Goal: Task Accomplishment & Management: Manage account settings

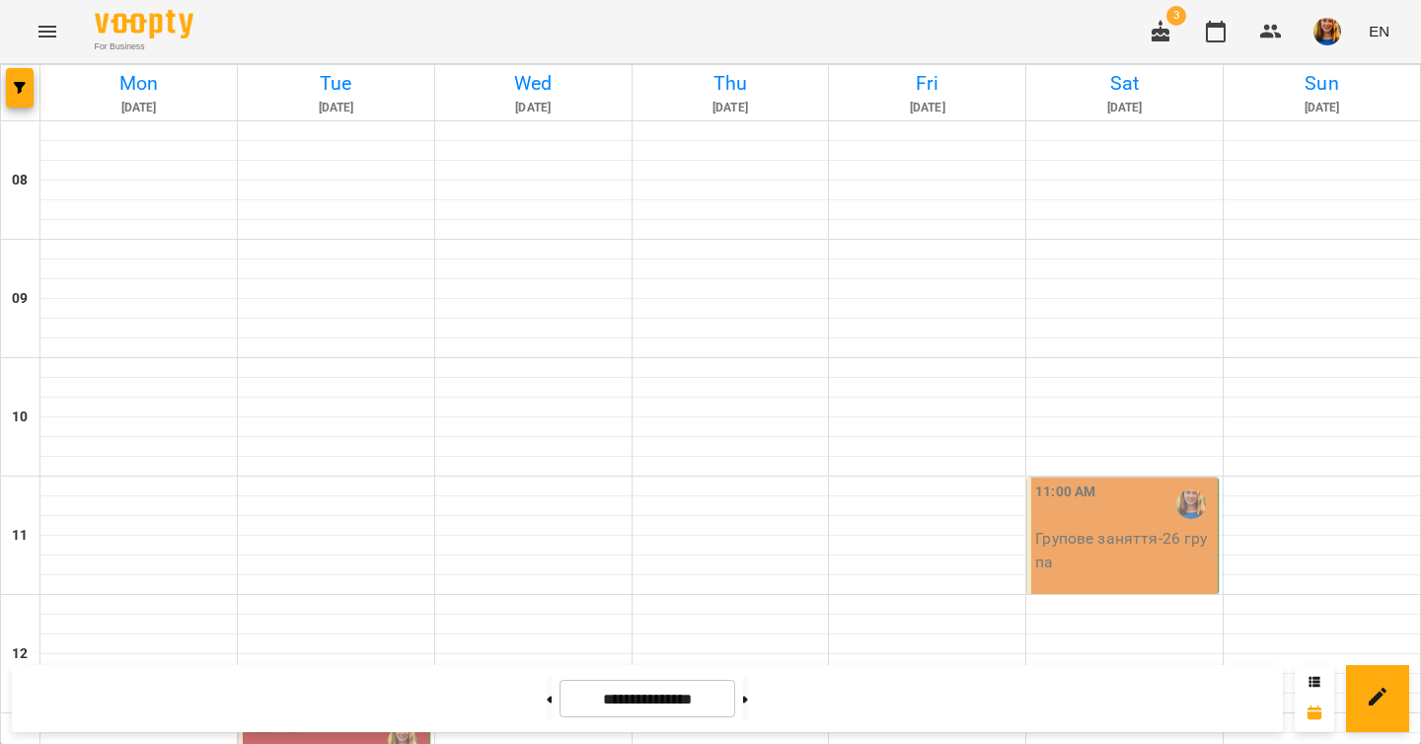
scroll to position [752, 0]
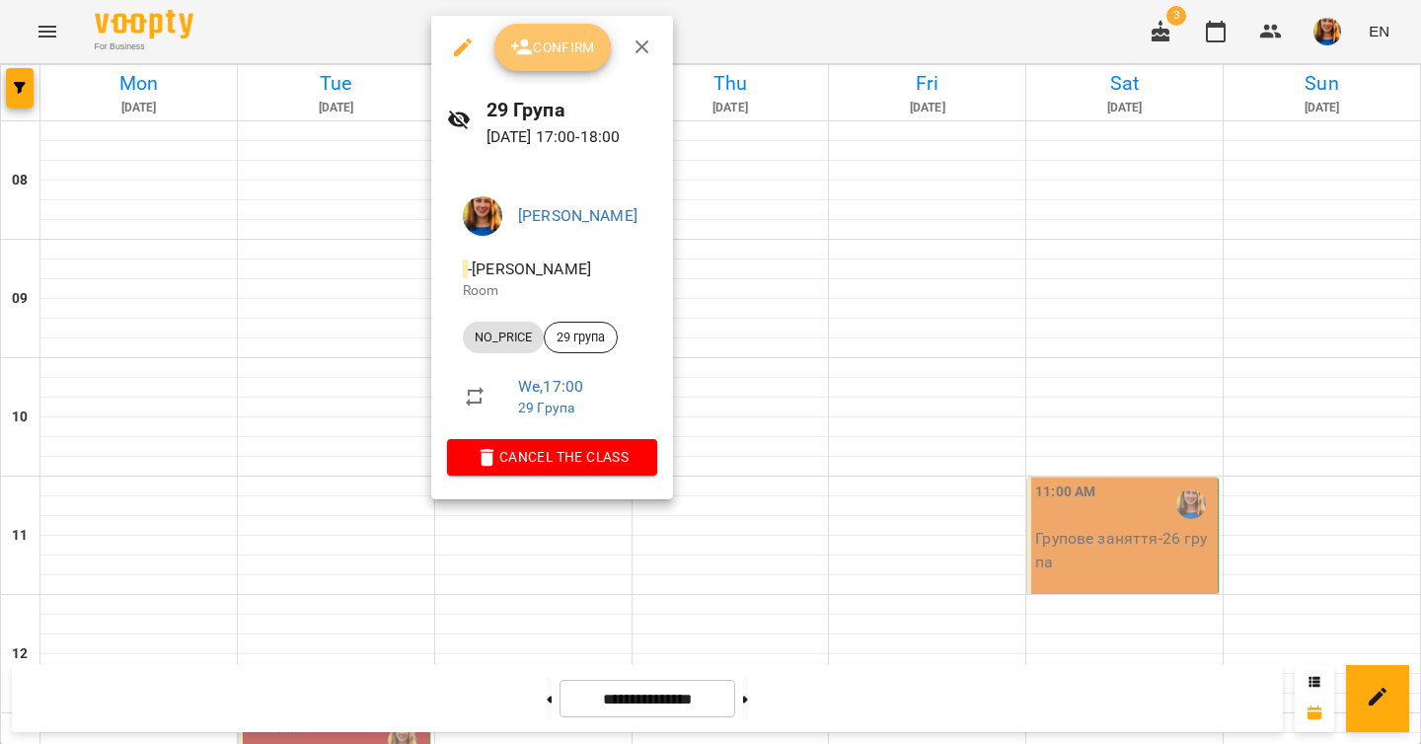
click at [561, 54] on span "Confirm" at bounding box center [552, 48] width 85 height 24
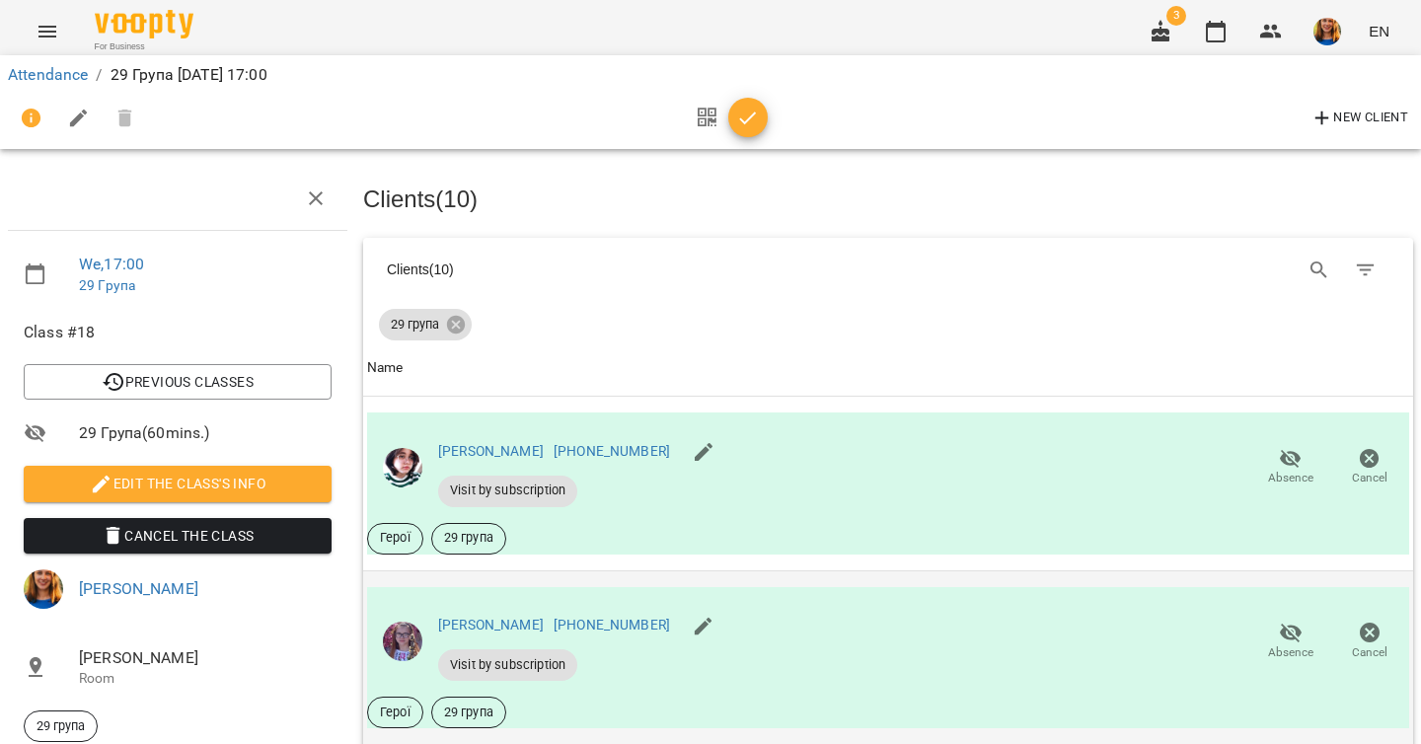
scroll to position [346, 0]
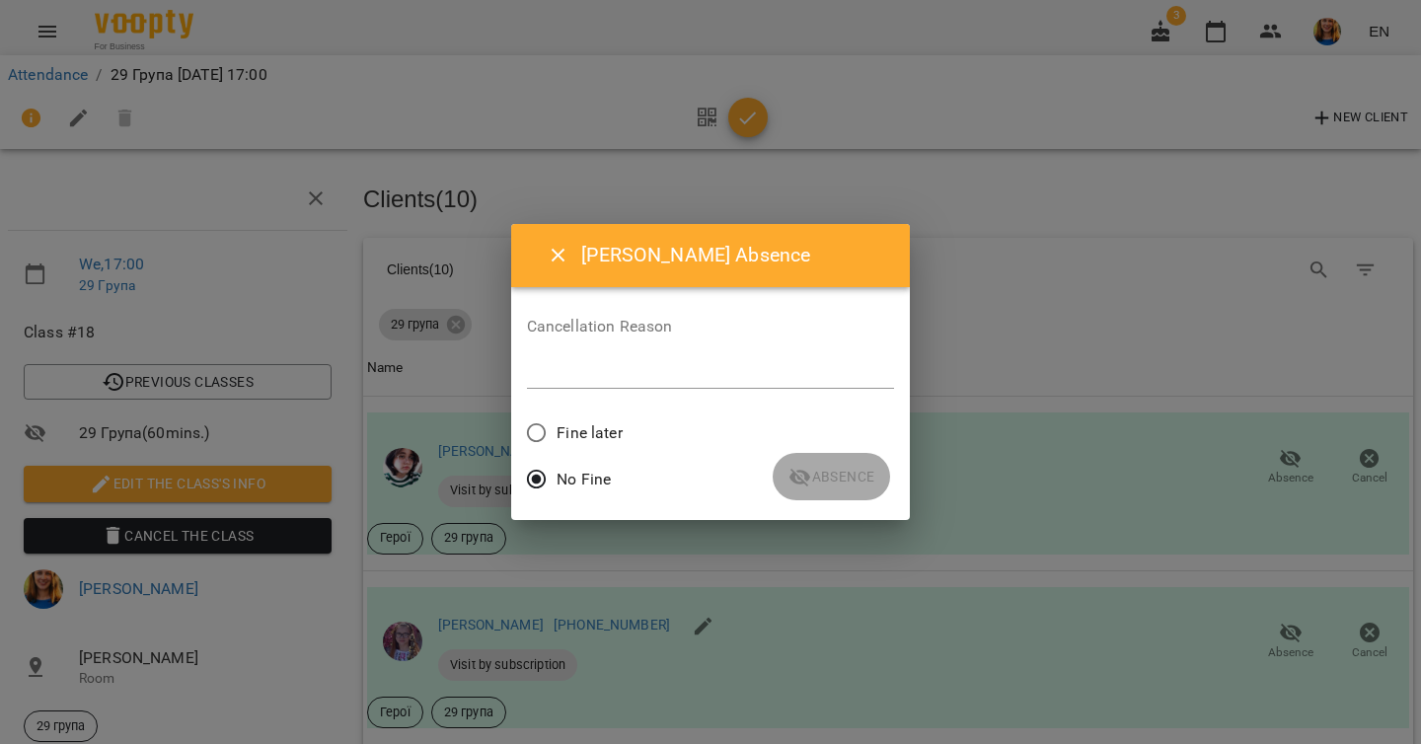
click at [709, 375] on textarea at bounding box center [711, 372] width 368 height 19
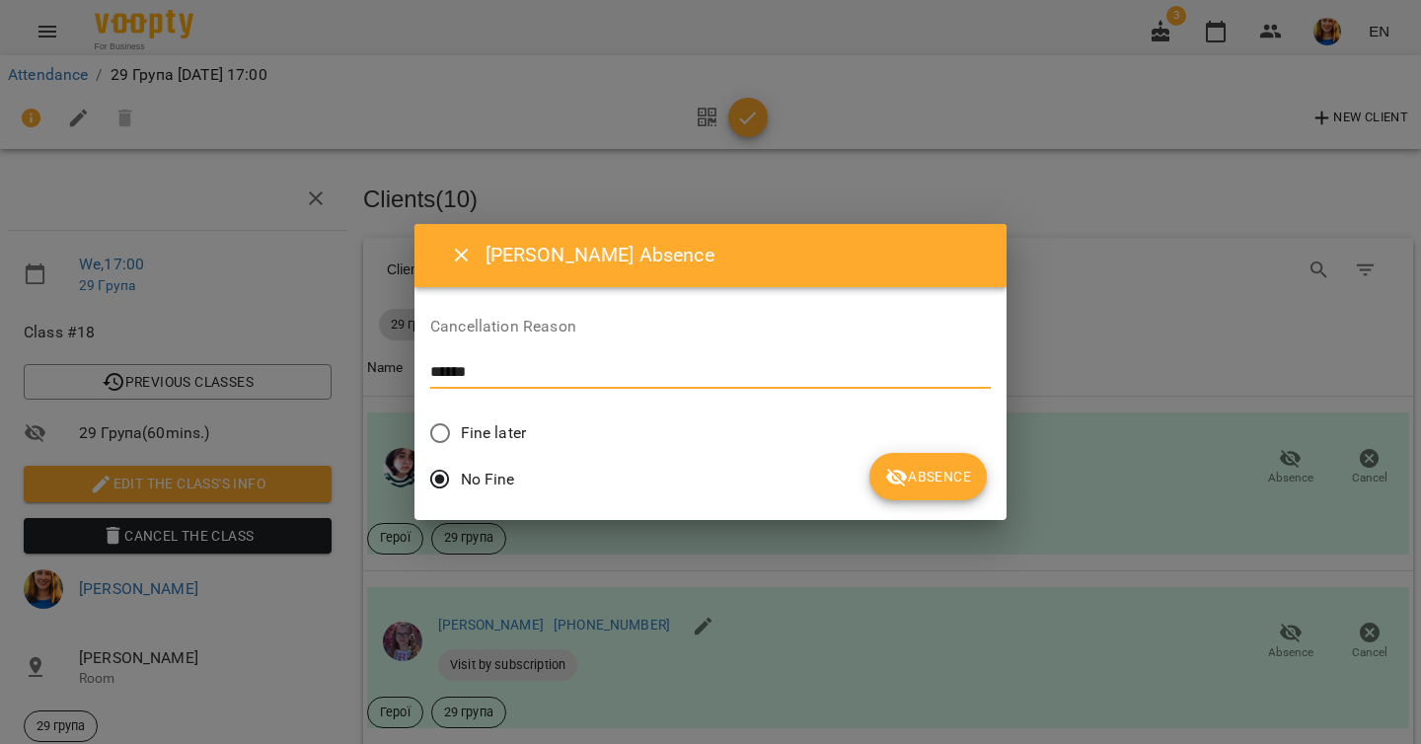
drag, startPoint x: 580, startPoint y: 372, endPoint x: 523, endPoint y: 372, distance: 57.2
click at [523, 372] on div "[PERSON_NAME] Absence Cancellation Reason ****** * Fine later No Fine Absence" at bounding box center [710, 372] width 592 height 297
type textarea "******"
click at [885, 466] on span "Absence" at bounding box center [928, 477] width 86 height 24
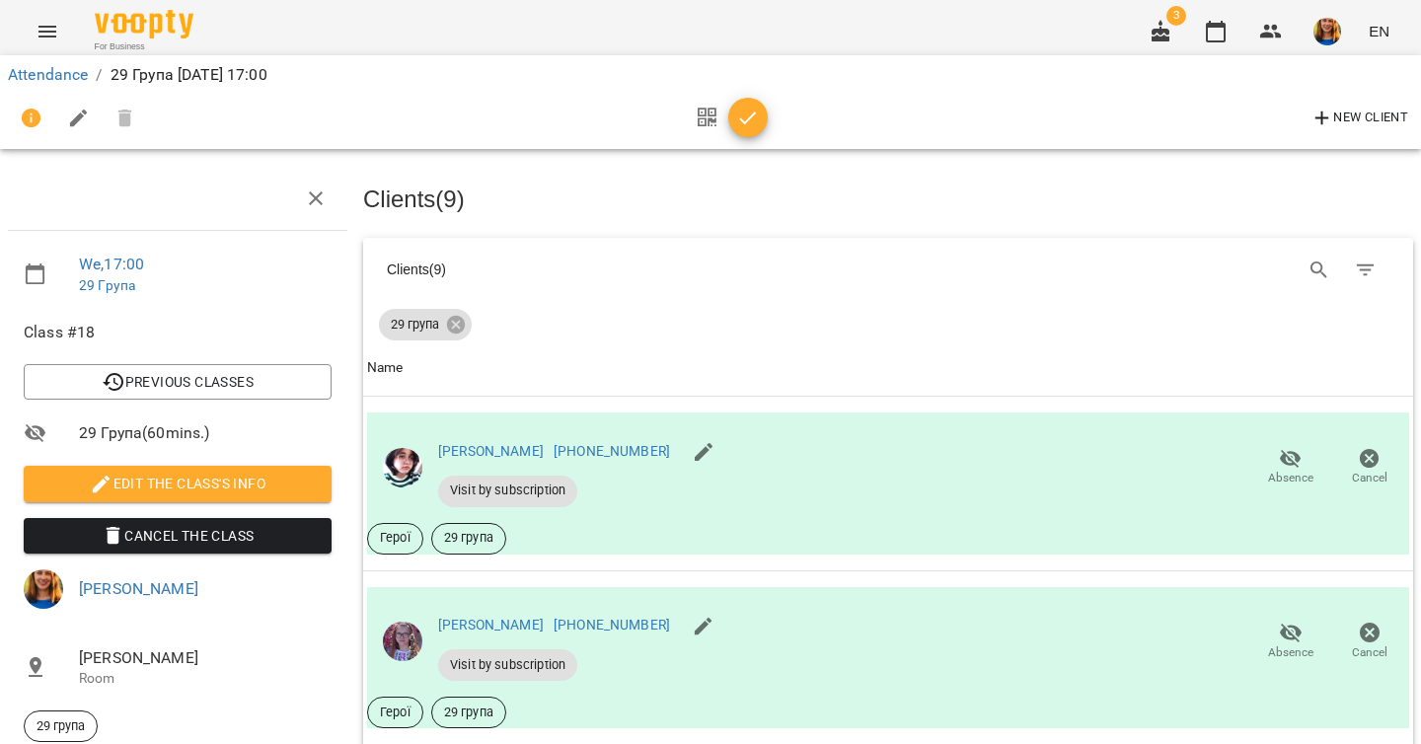
scroll to position [436, 0]
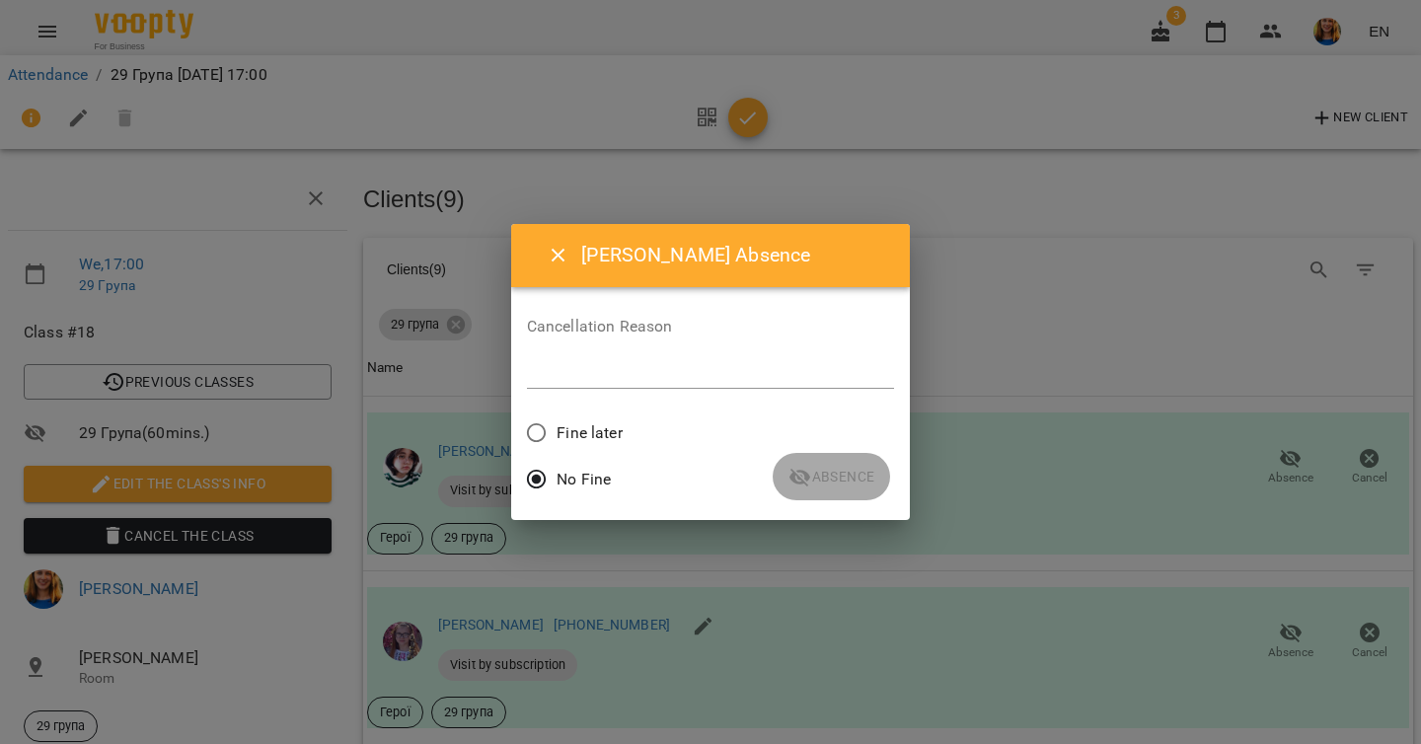
click at [632, 376] on textarea at bounding box center [711, 372] width 368 height 19
paste textarea "******"
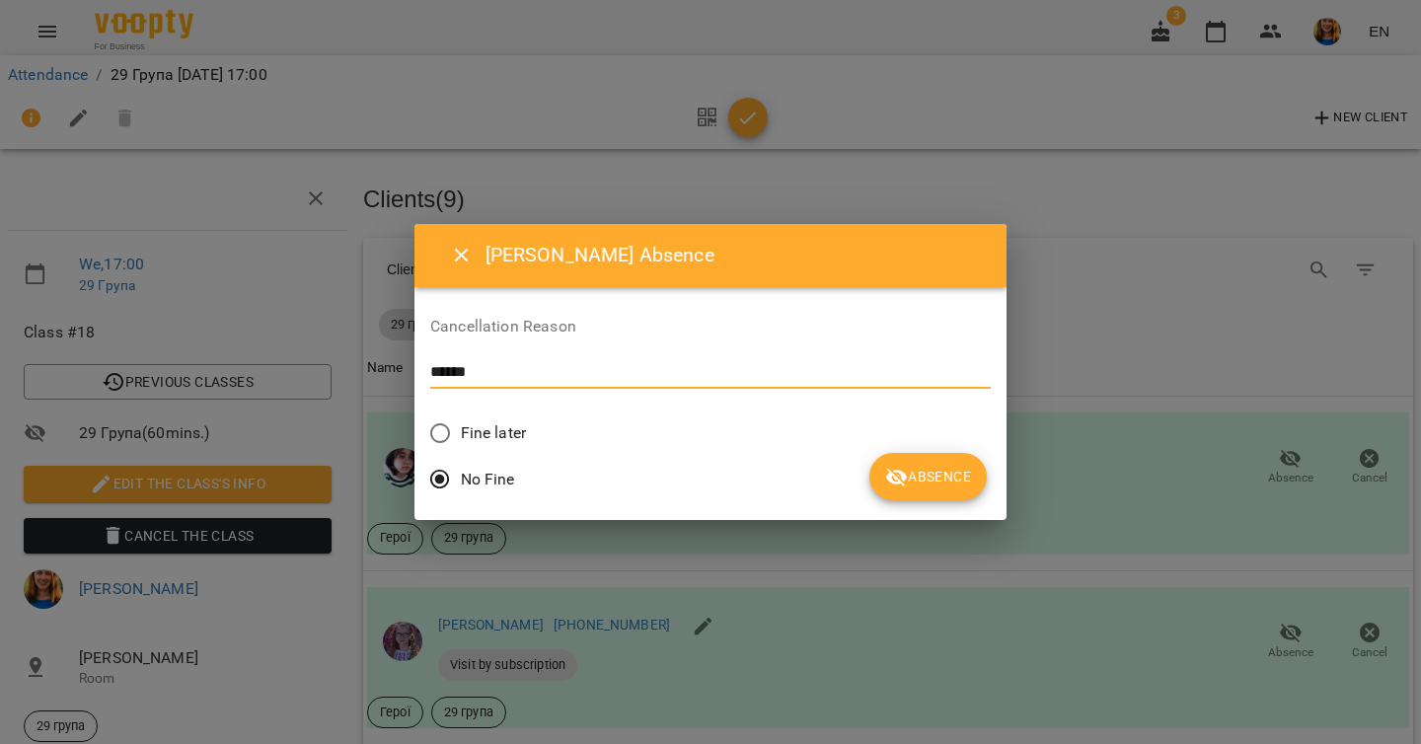
type textarea "******"
click at [869, 460] on button "Absence" at bounding box center [927, 476] width 117 height 47
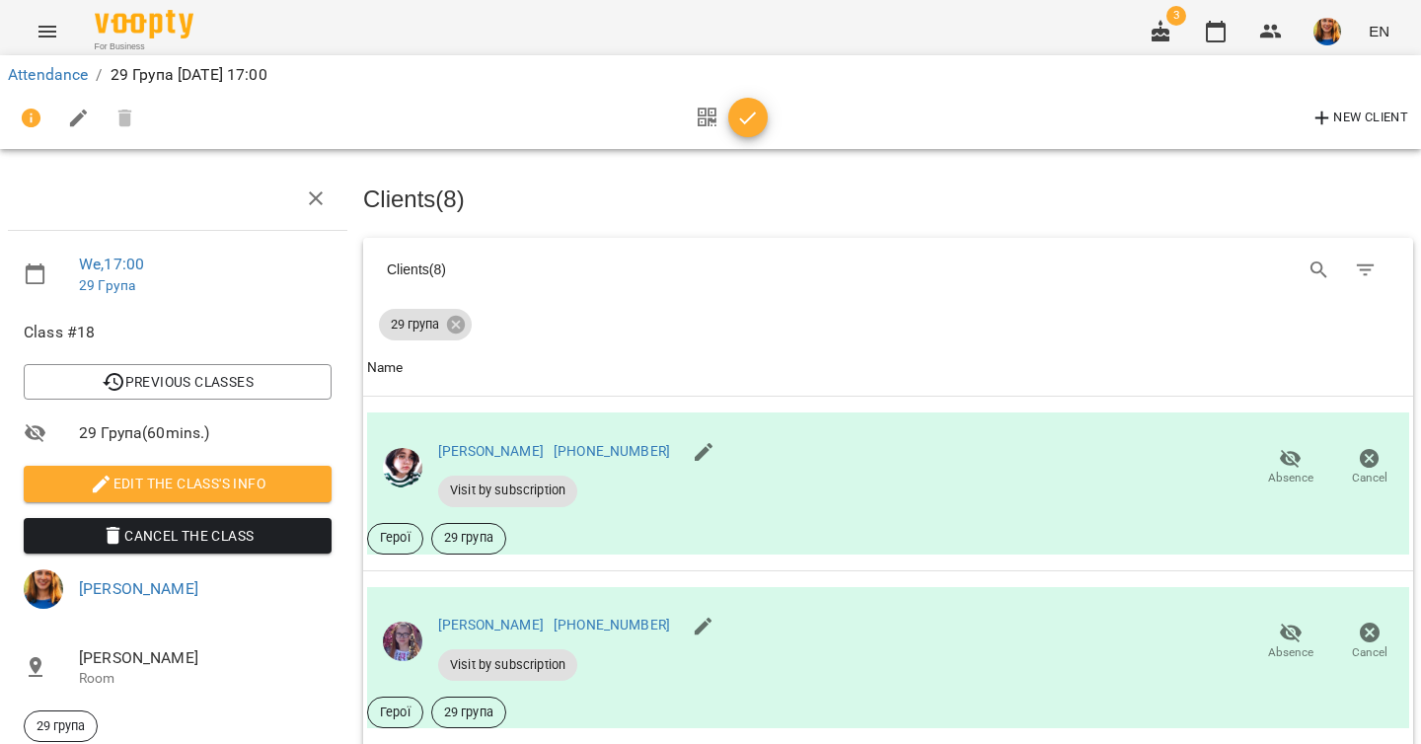
scroll to position [752, 0]
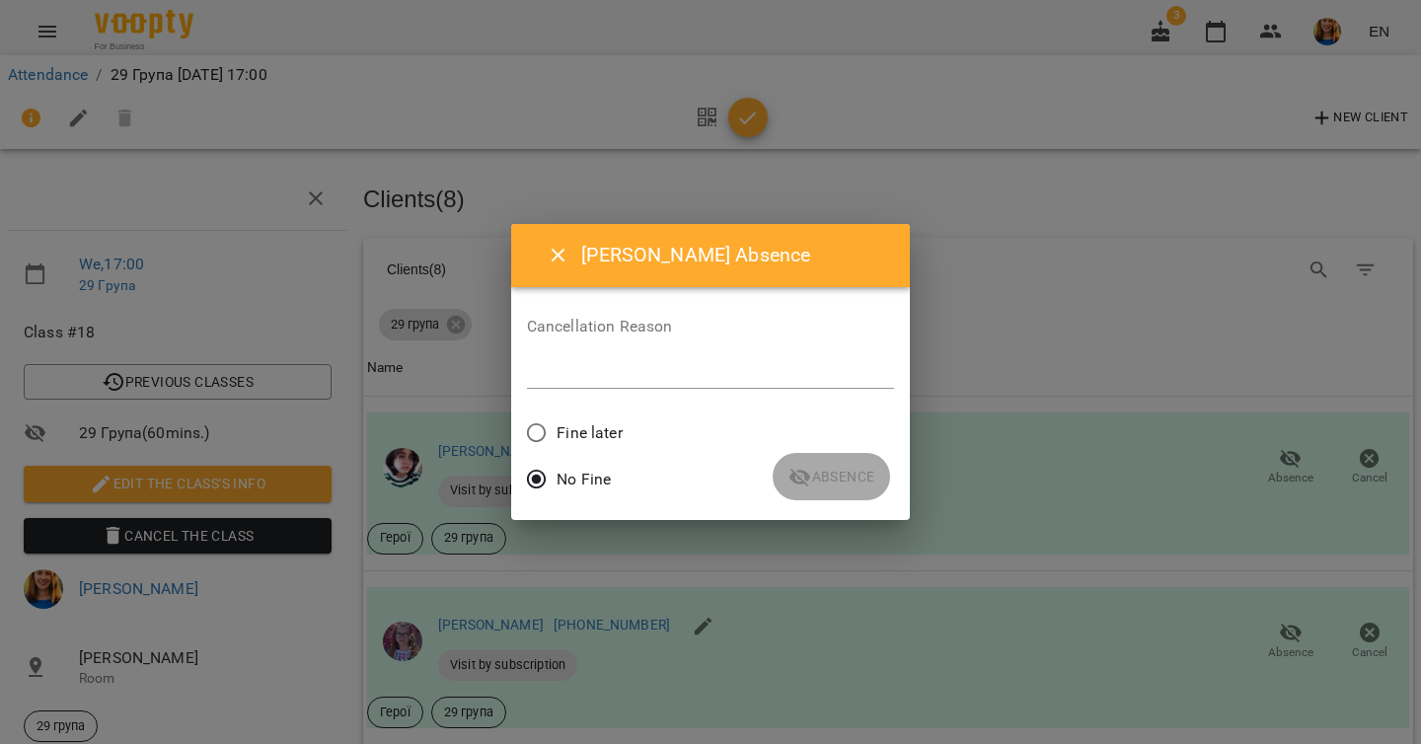
click at [668, 385] on div "*" at bounding box center [711, 373] width 368 height 32
paste textarea "******"
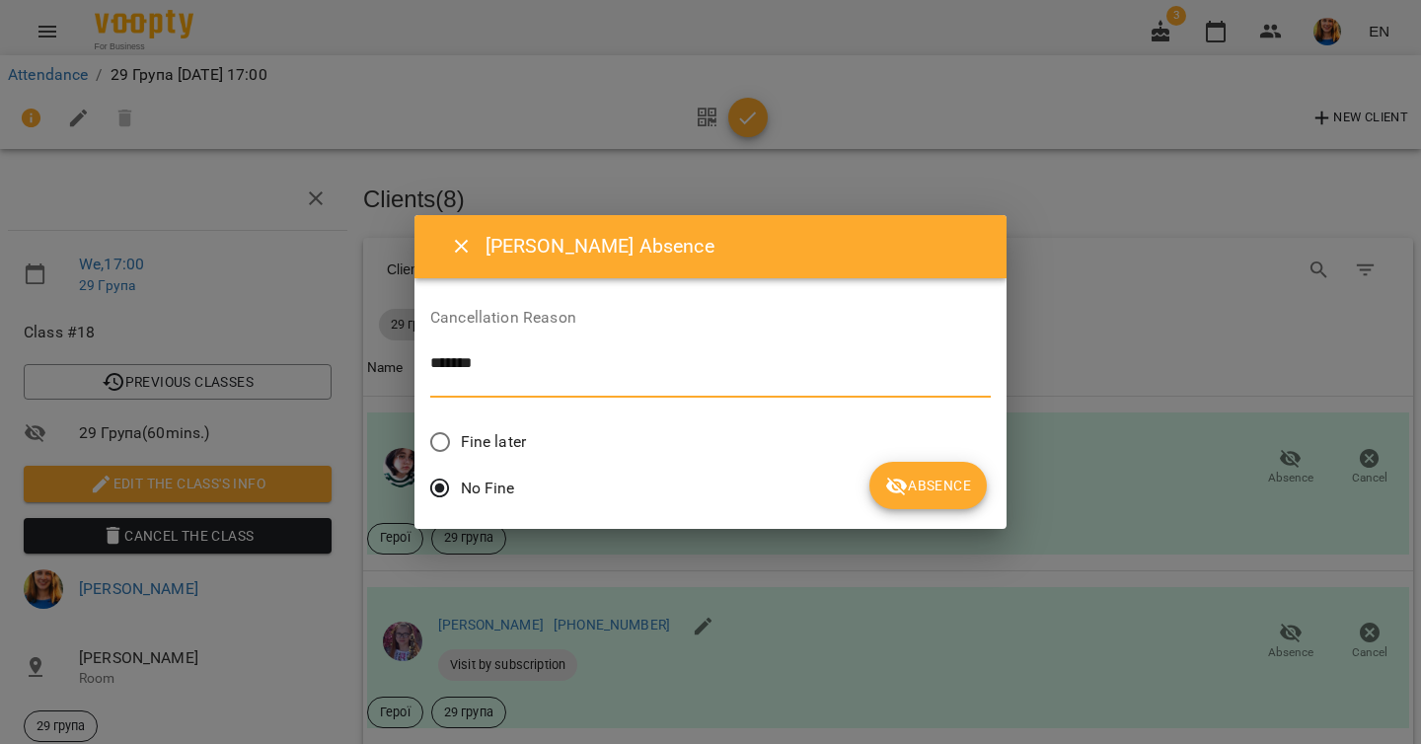
type textarea "******"
click at [885, 476] on span "Absence" at bounding box center [928, 486] width 86 height 24
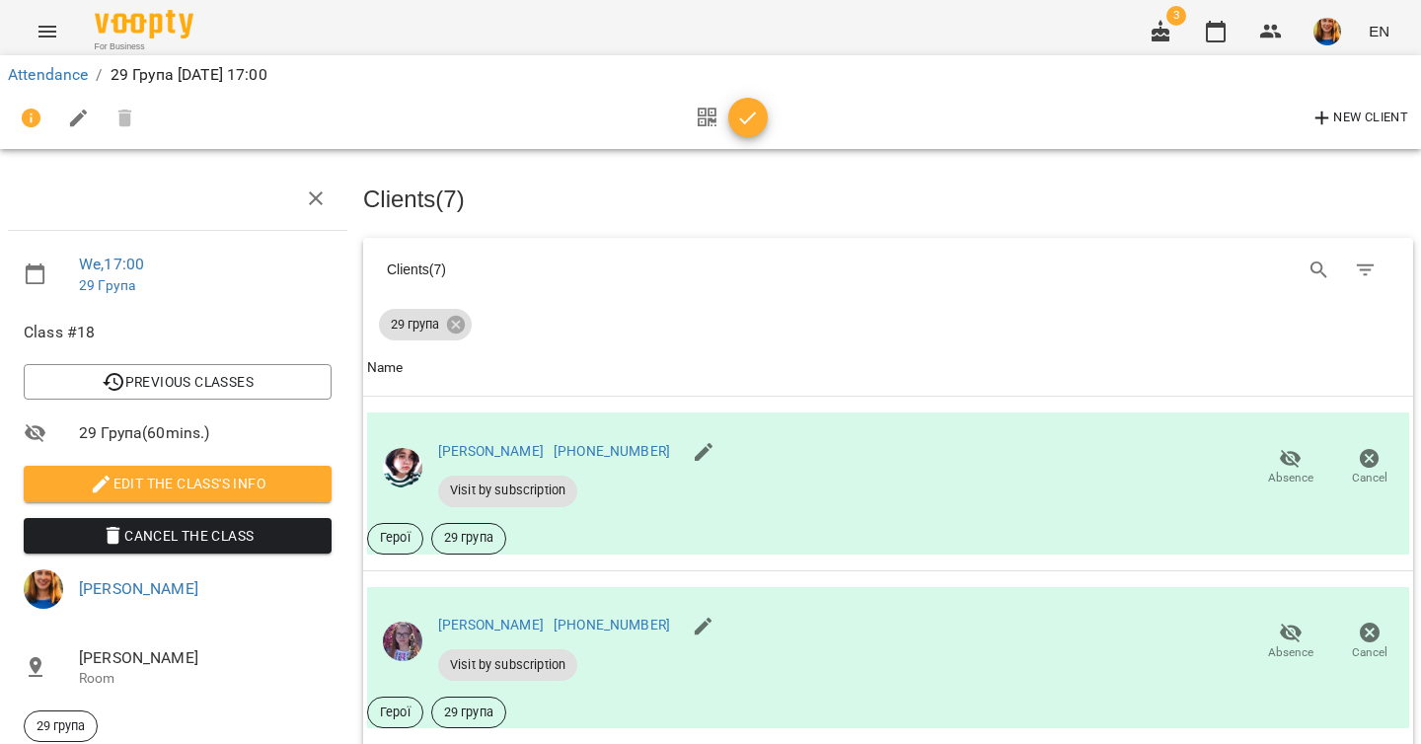
scroll to position [862, 0]
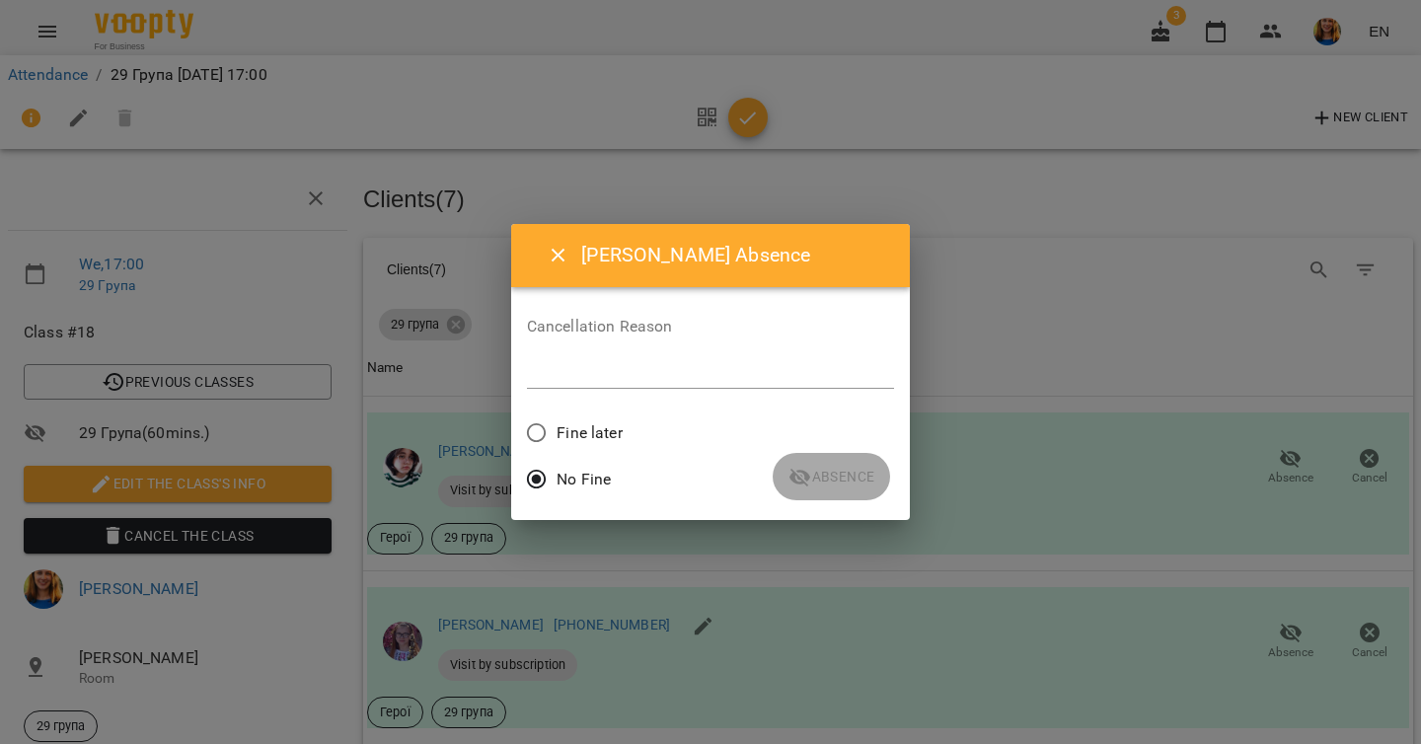
click at [617, 379] on textarea at bounding box center [711, 372] width 368 height 19
paste textarea "******"
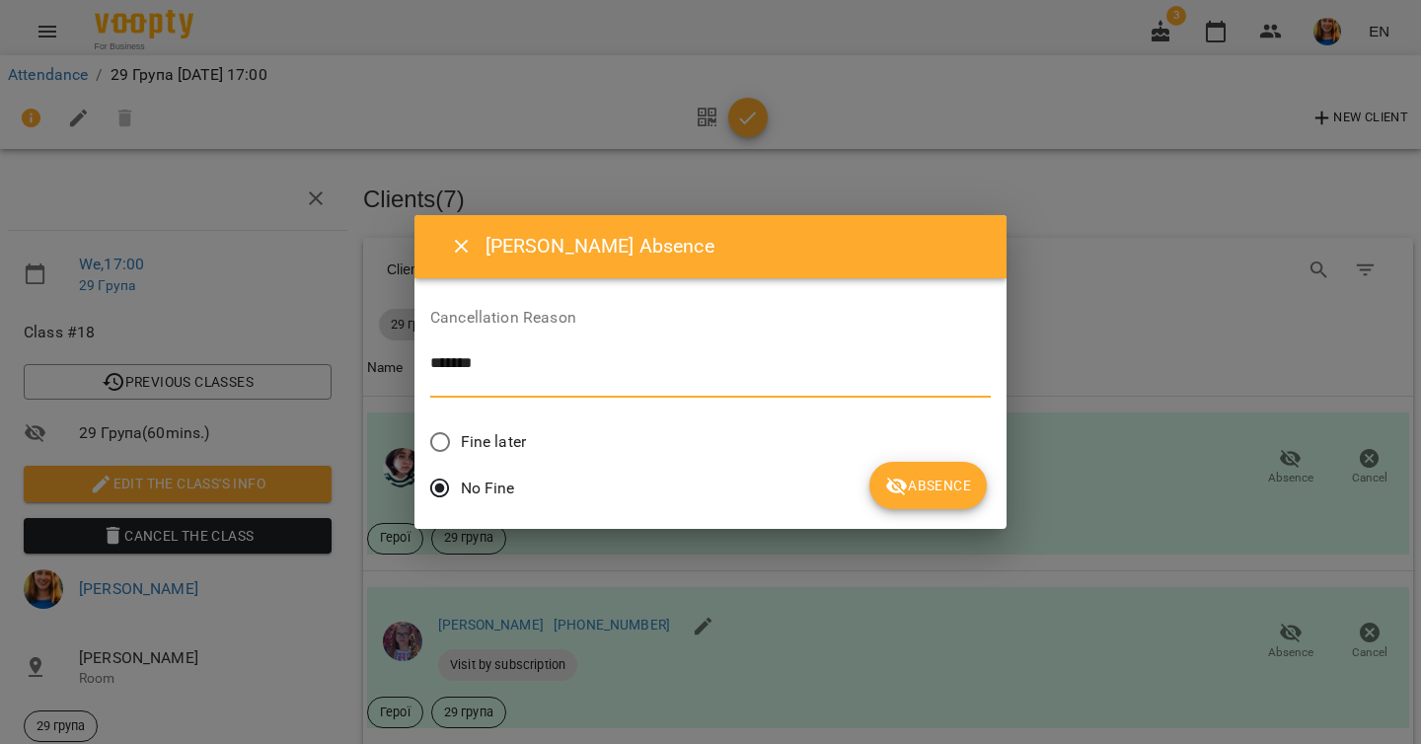
type textarea "******"
click at [886, 482] on icon "submit" at bounding box center [897, 486] width 22 height 19
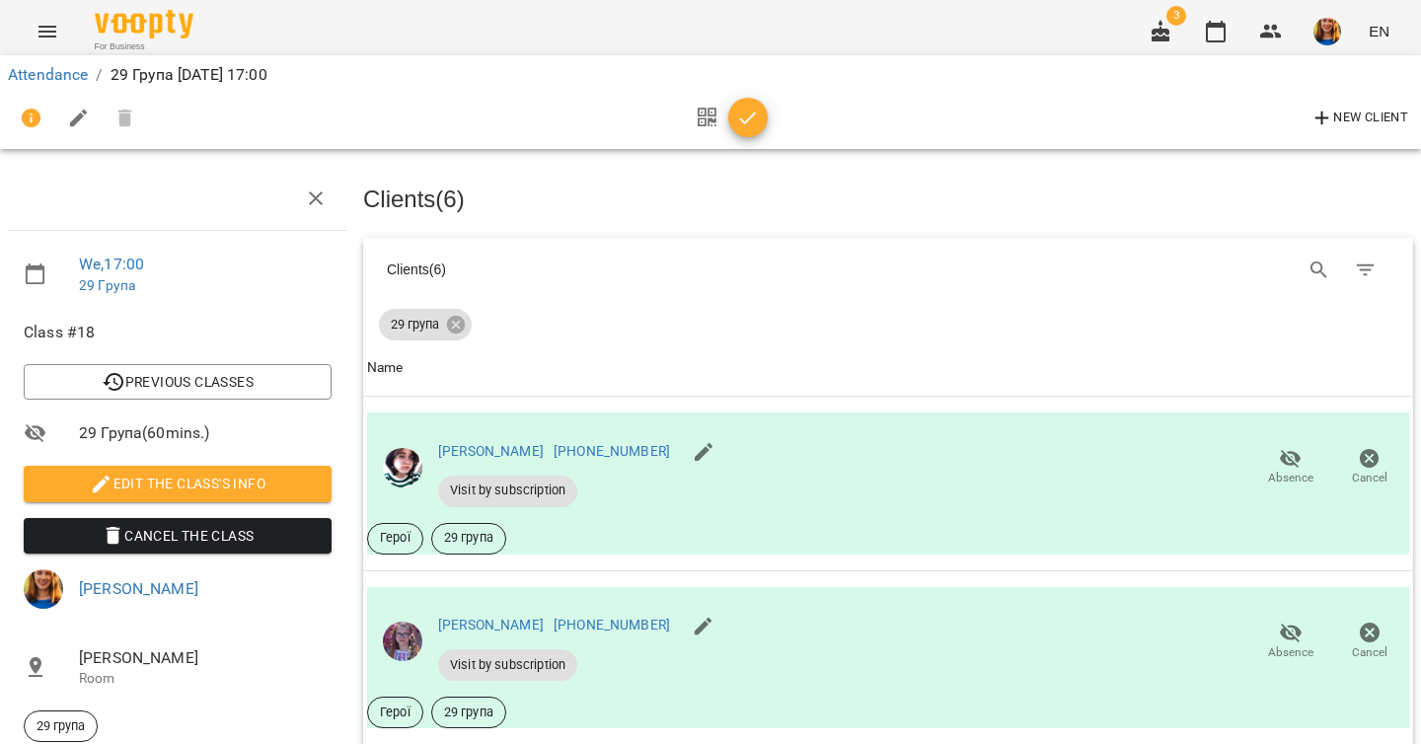
scroll to position [1254, 0]
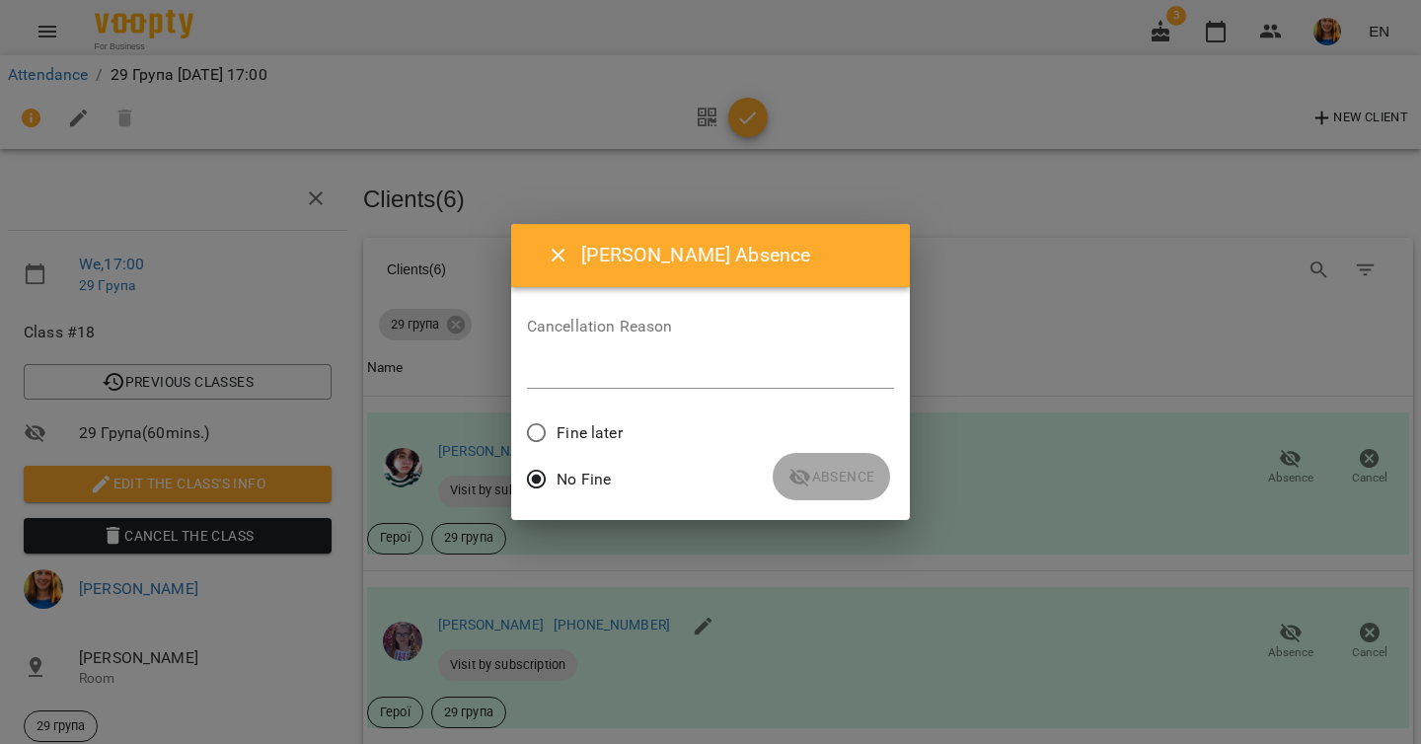
click at [686, 377] on textarea at bounding box center [711, 372] width 368 height 19
paste textarea "******"
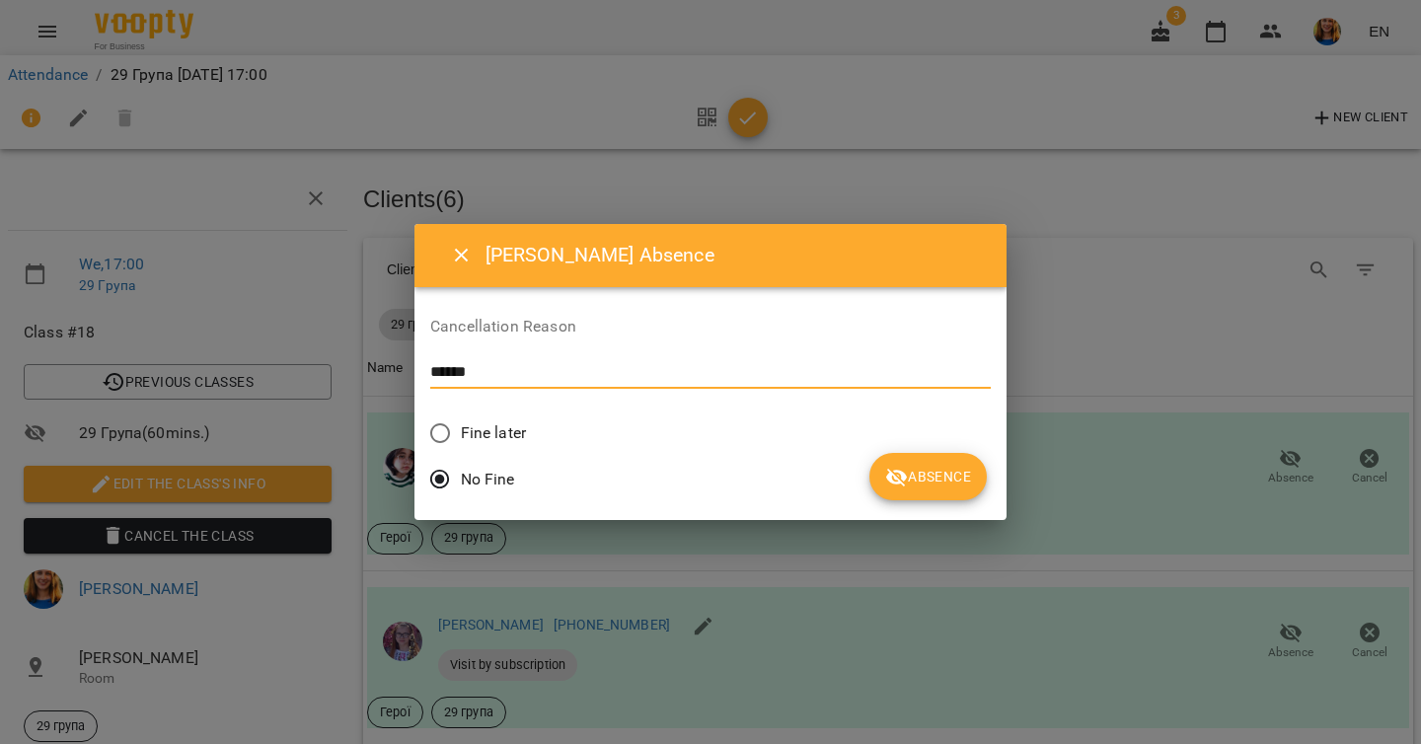
type textarea "******"
click at [885, 482] on span "Absence" at bounding box center [928, 477] width 86 height 24
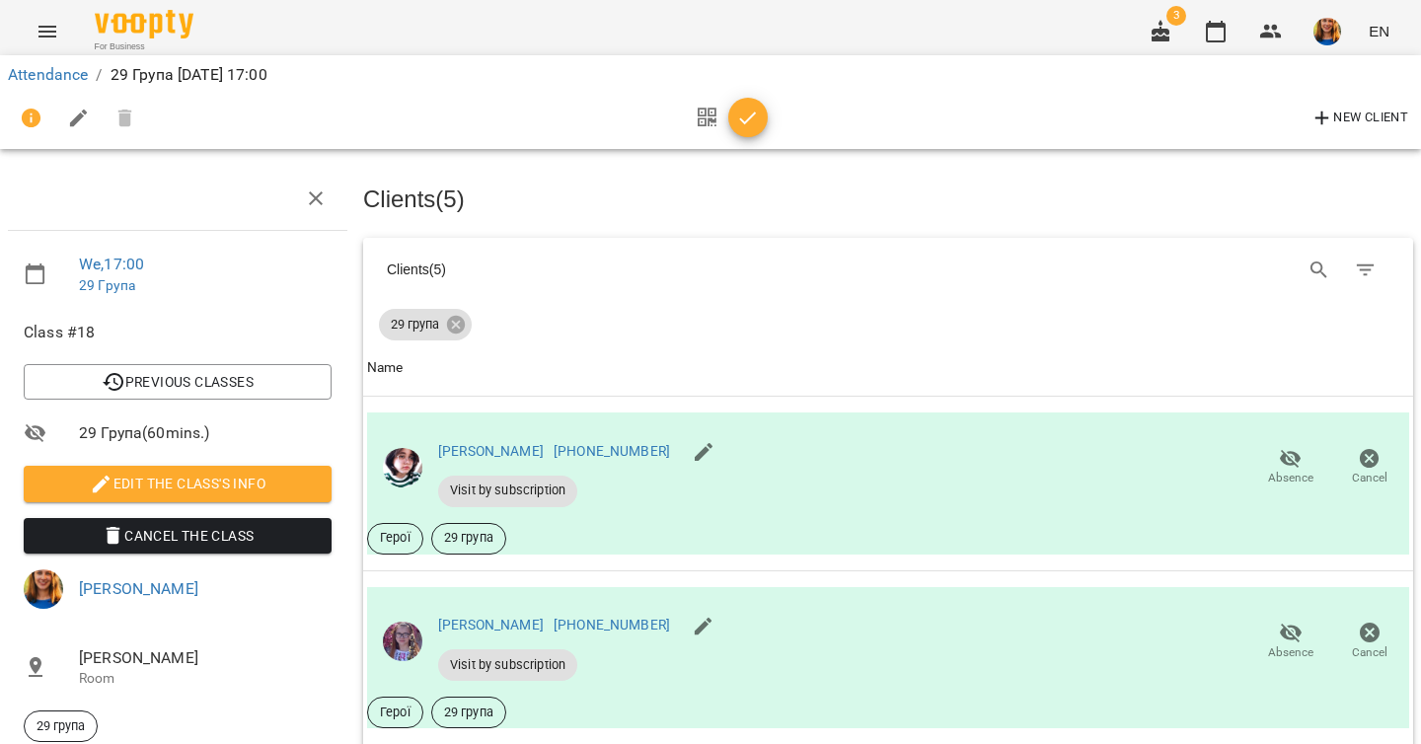
scroll to position [1548, 0]
click at [739, 122] on icon "button" at bounding box center [748, 119] width 24 height 24
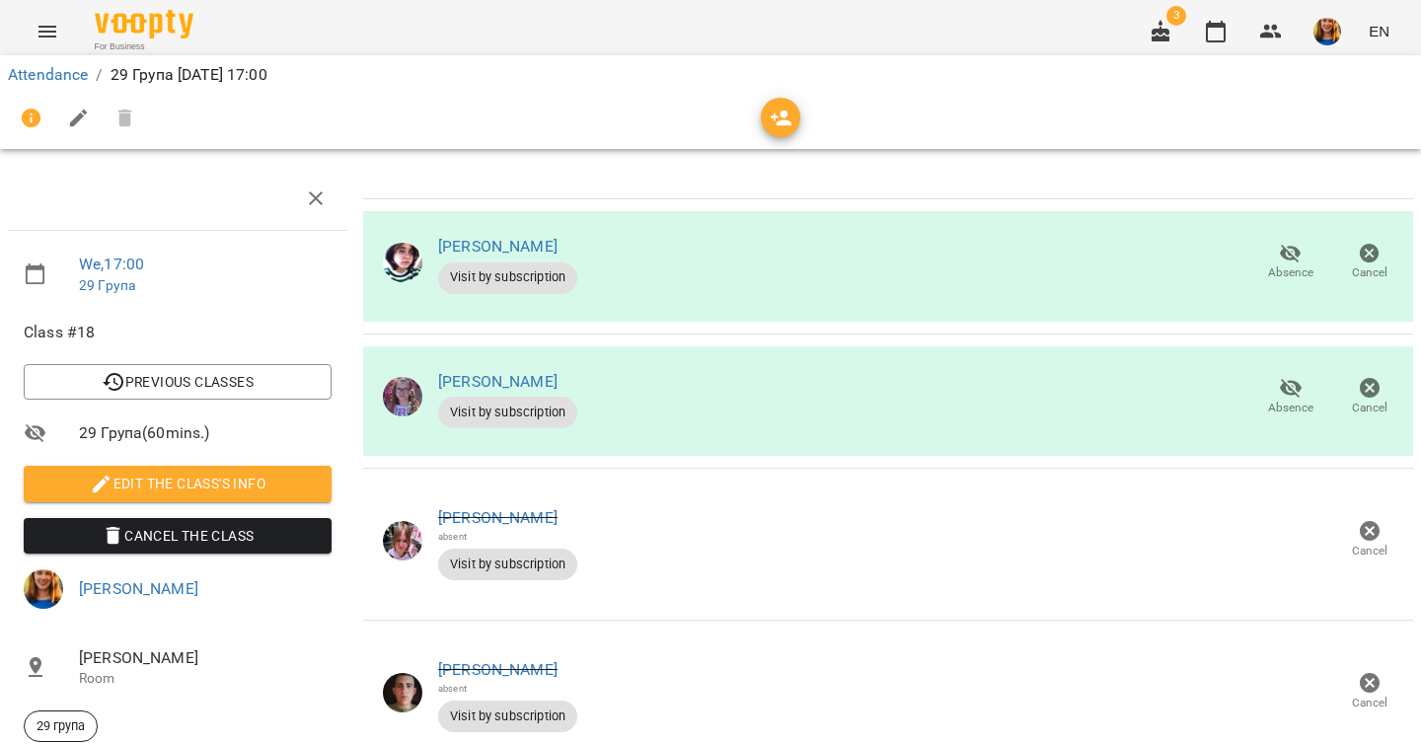
scroll to position [926, 0]
click at [54, 73] on link "Attendance" at bounding box center [48, 74] width 80 height 19
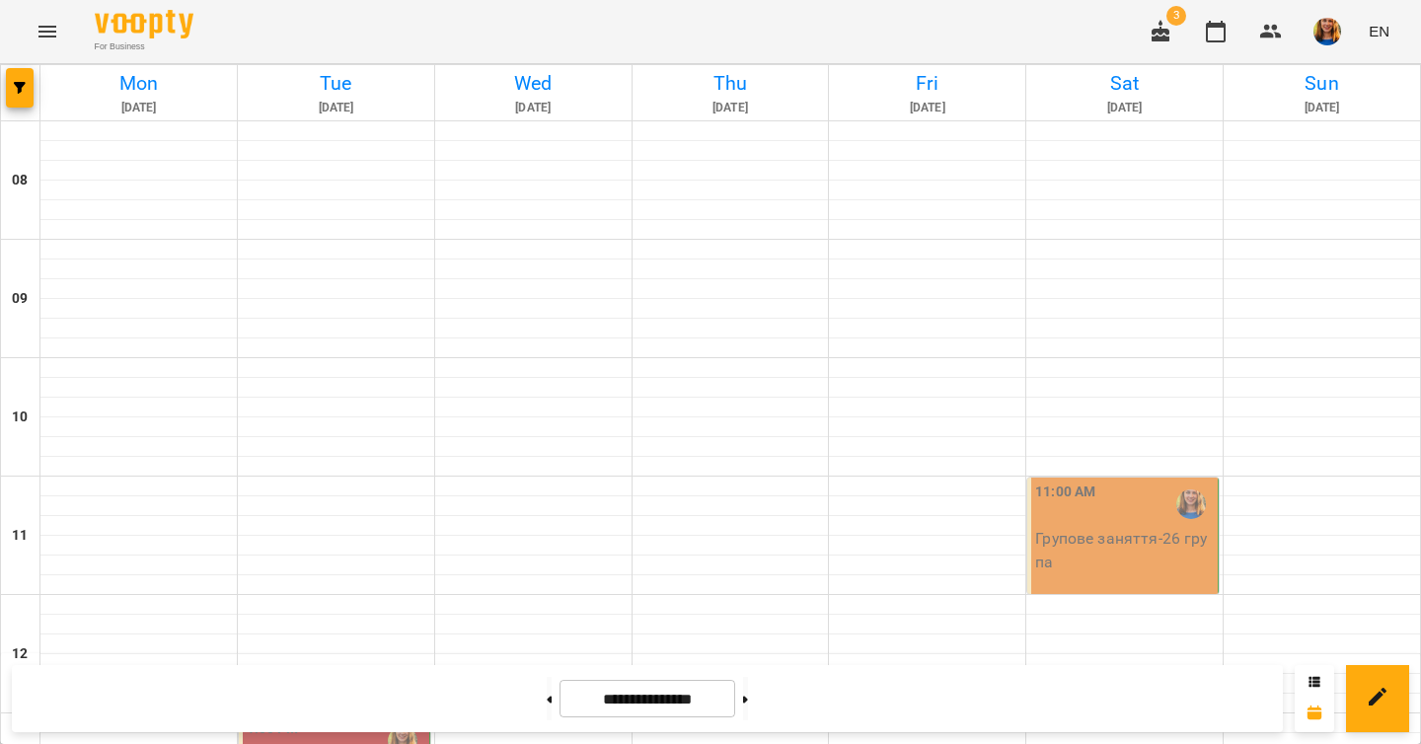
scroll to position [920, 0]
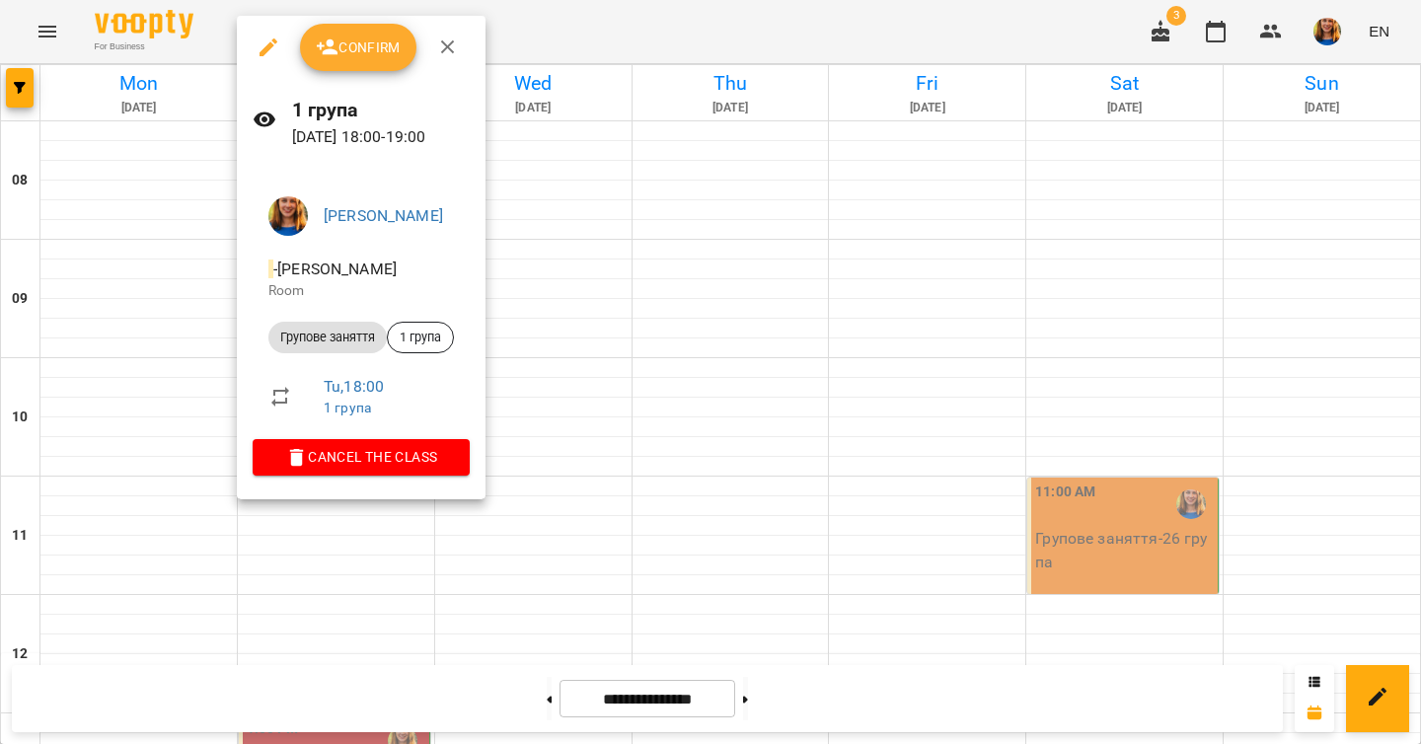
click at [349, 57] on span "Confirm" at bounding box center [358, 48] width 85 height 24
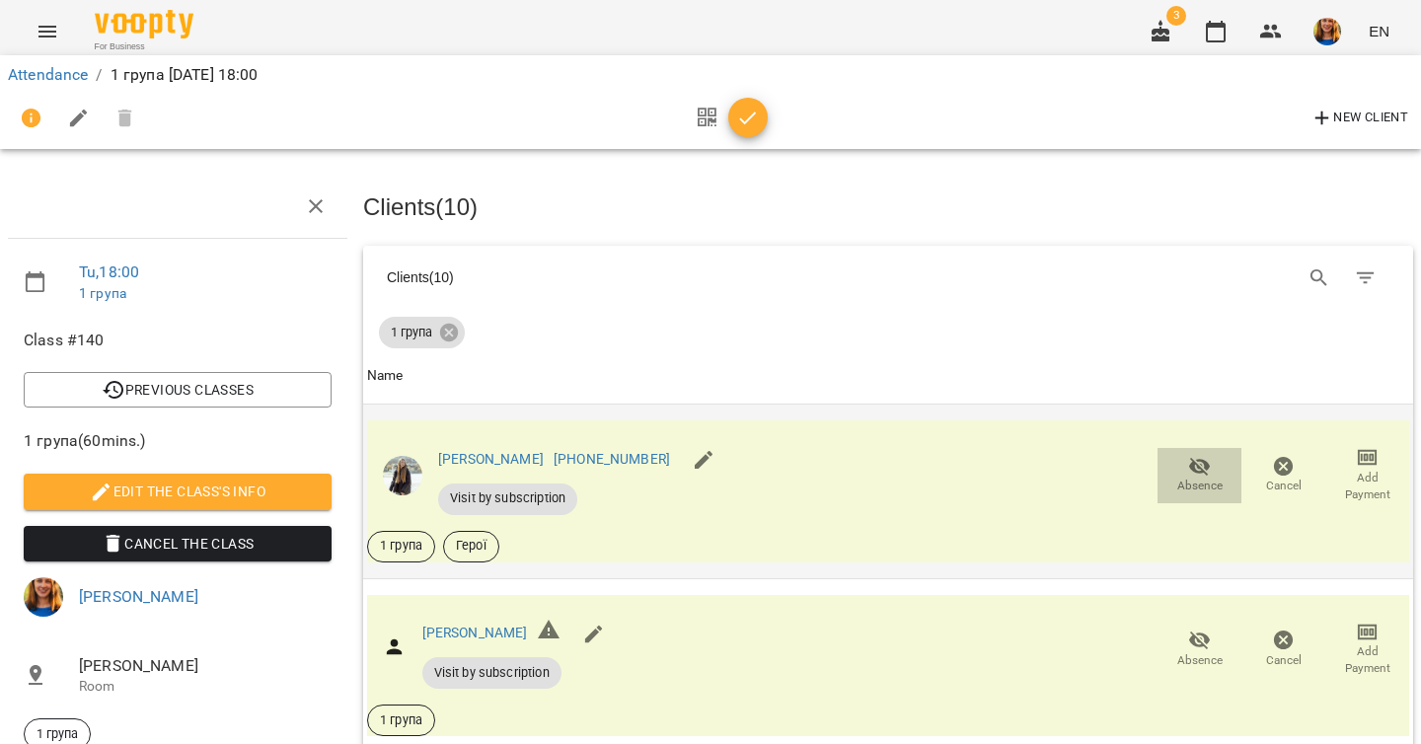
click at [1191, 478] on span "Absence" at bounding box center [1199, 485] width 45 height 17
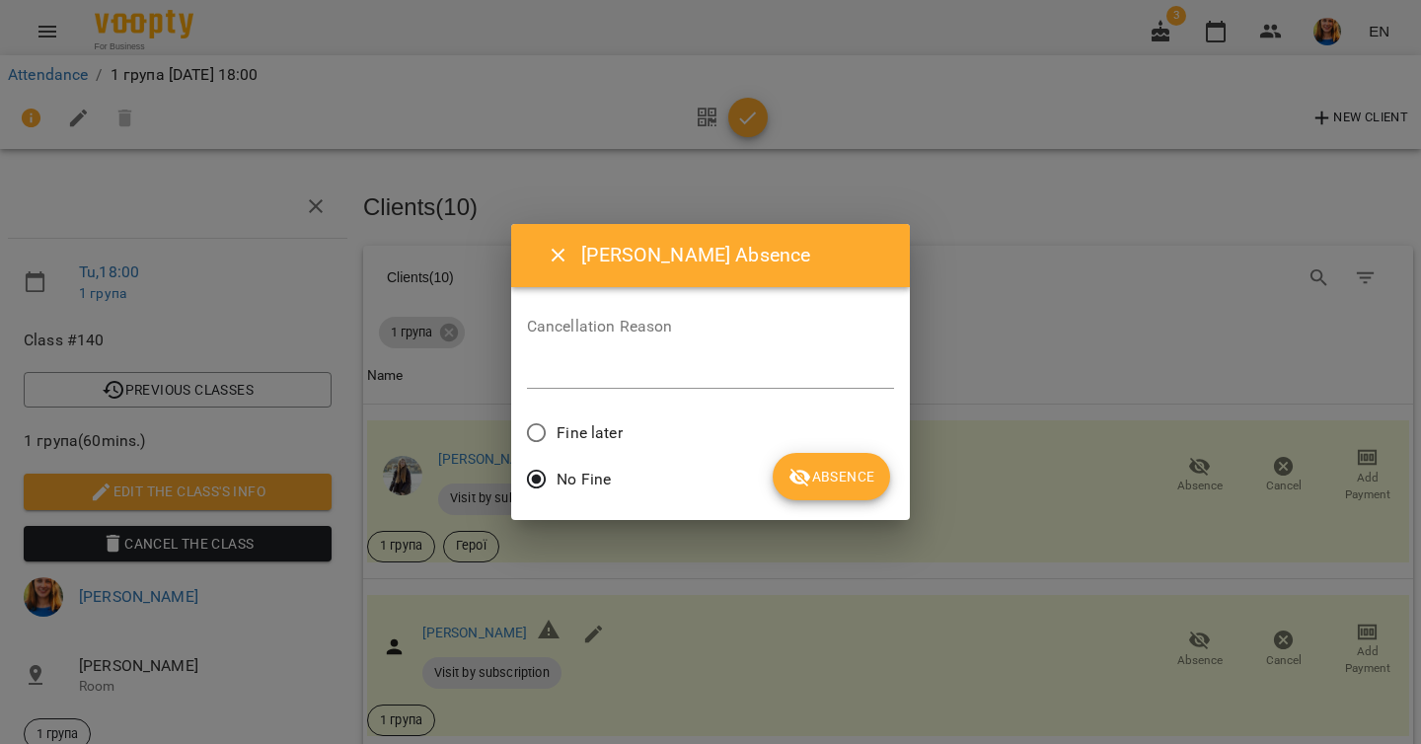
click at [840, 476] on span "Absence" at bounding box center [831, 477] width 86 height 24
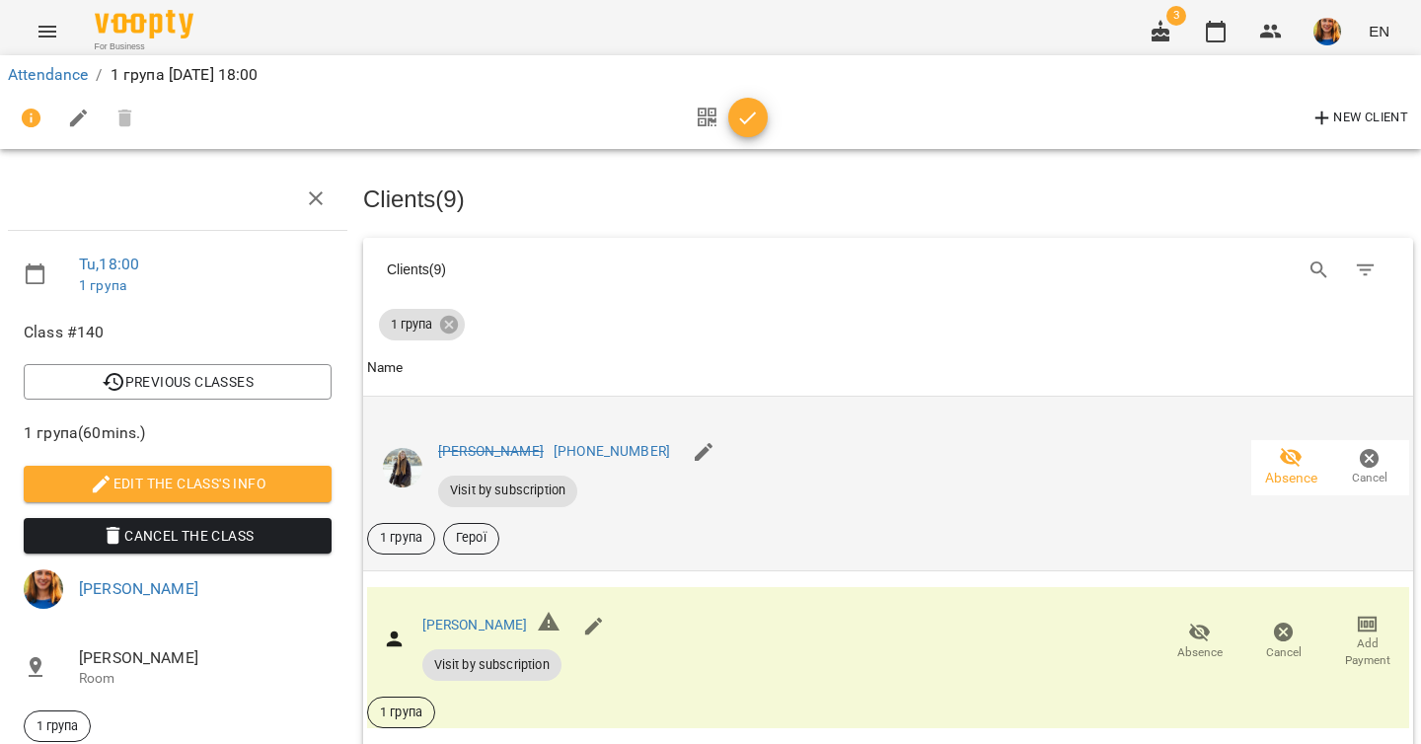
scroll to position [178, 0]
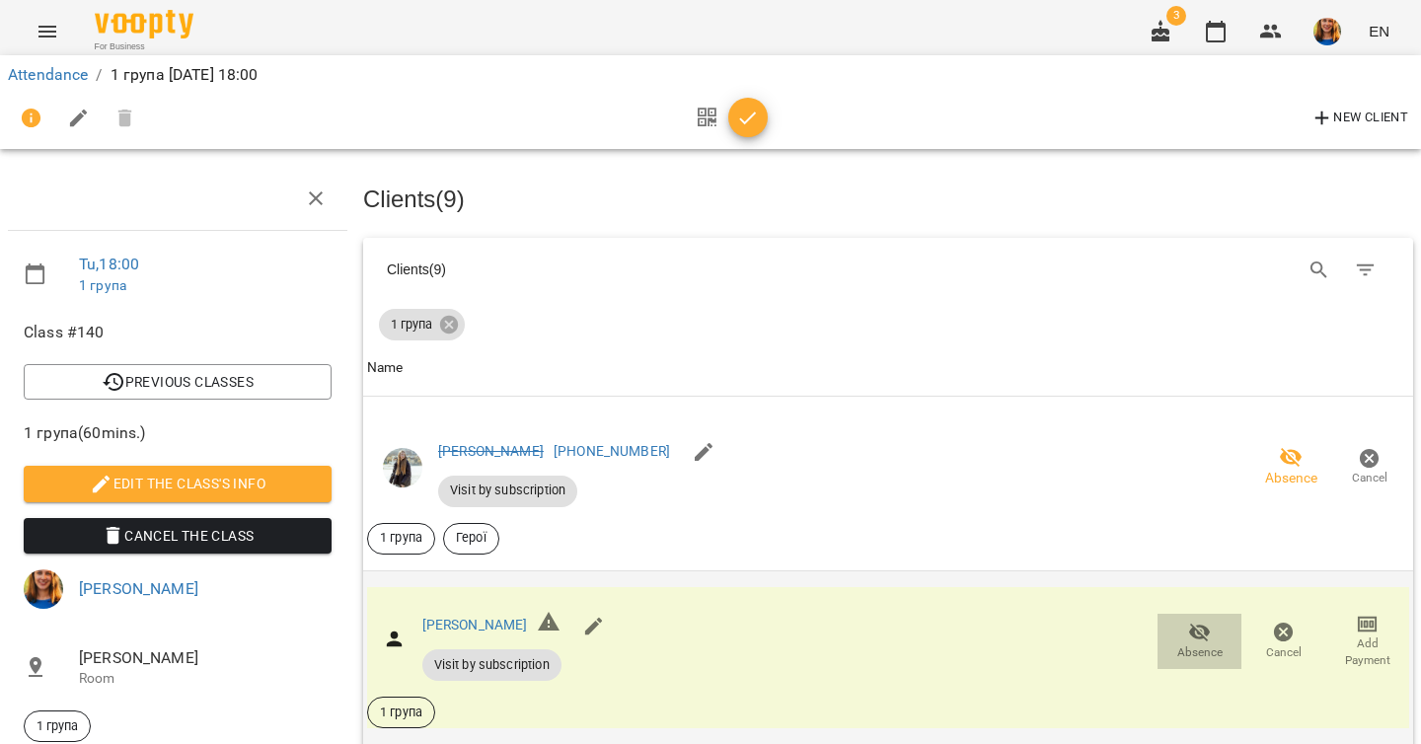
click at [1188, 621] on icon "button" at bounding box center [1200, 633] width 24 height 24
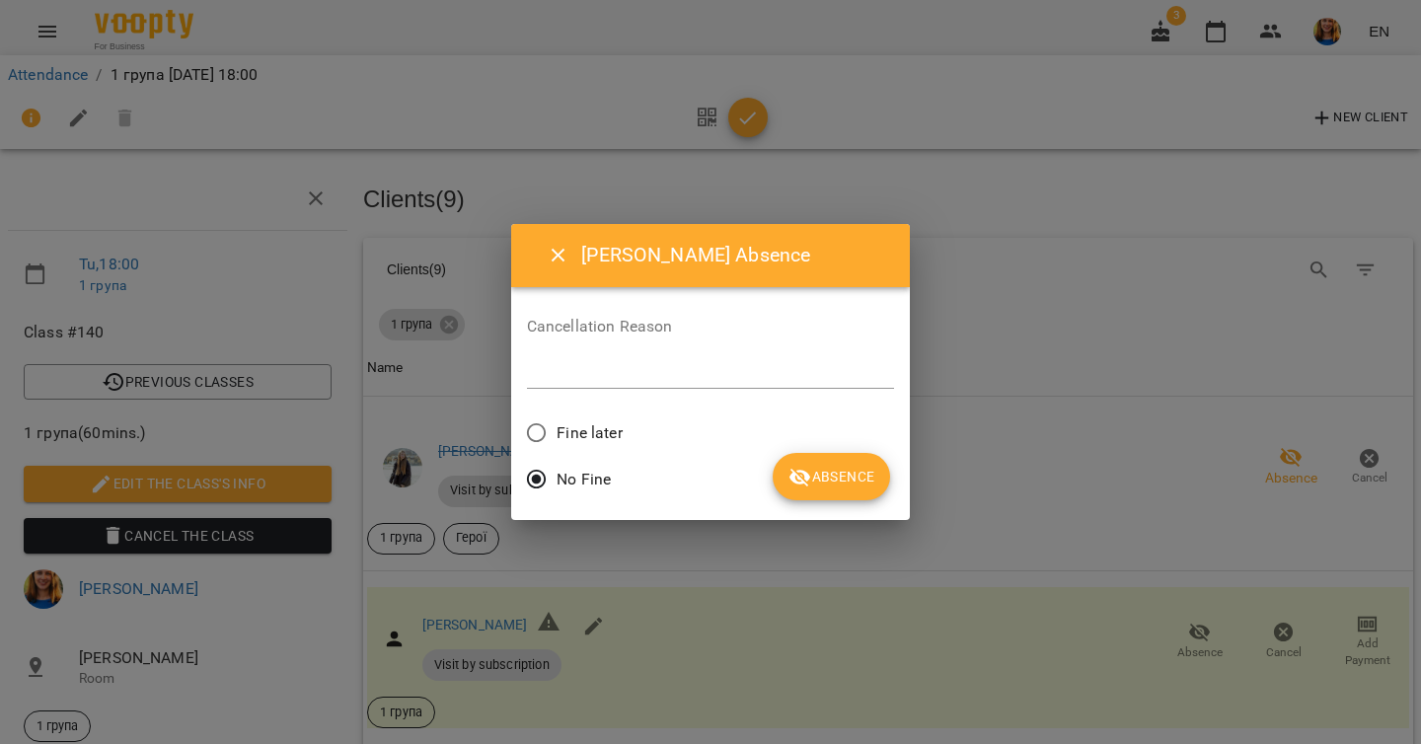
click at [775, 467] on button "Absence" at bounding box center [830, 476] width 117 height 47
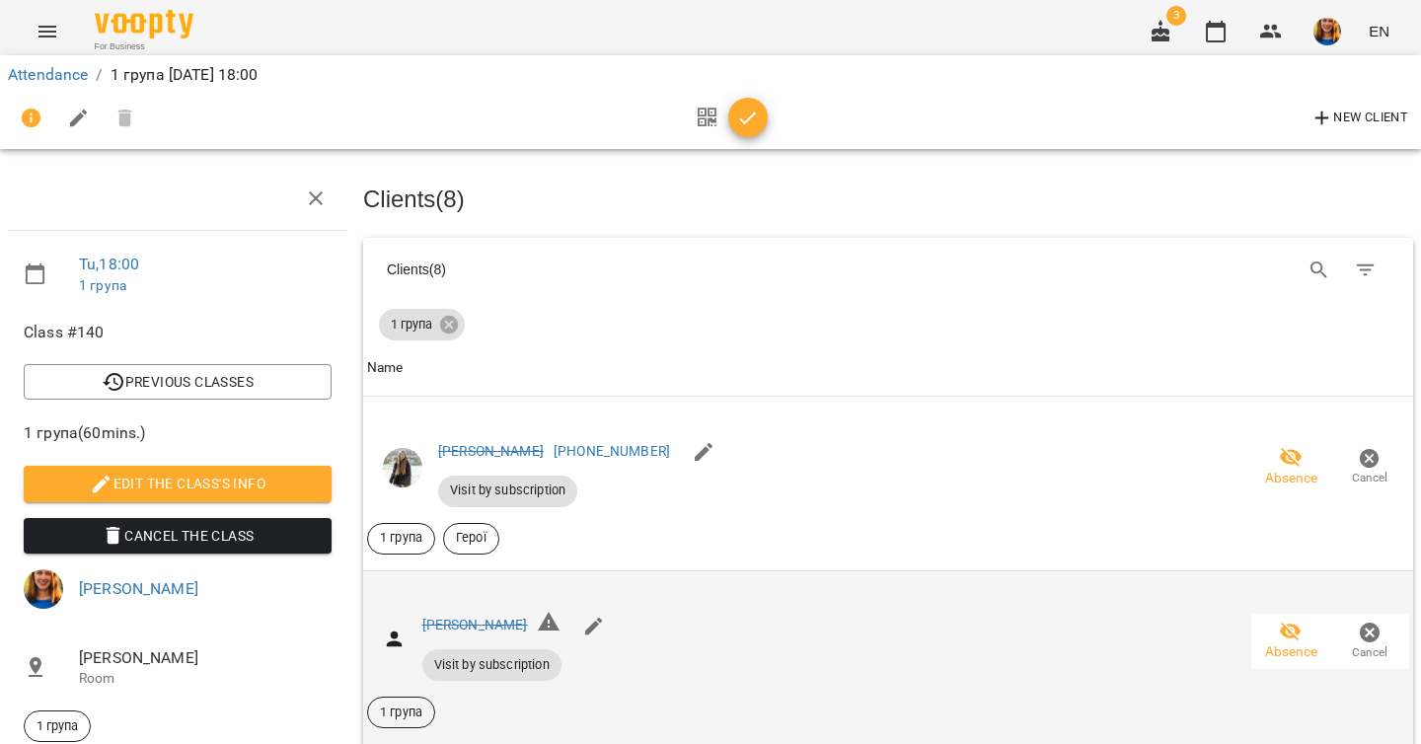
scroll to position [267, 0]
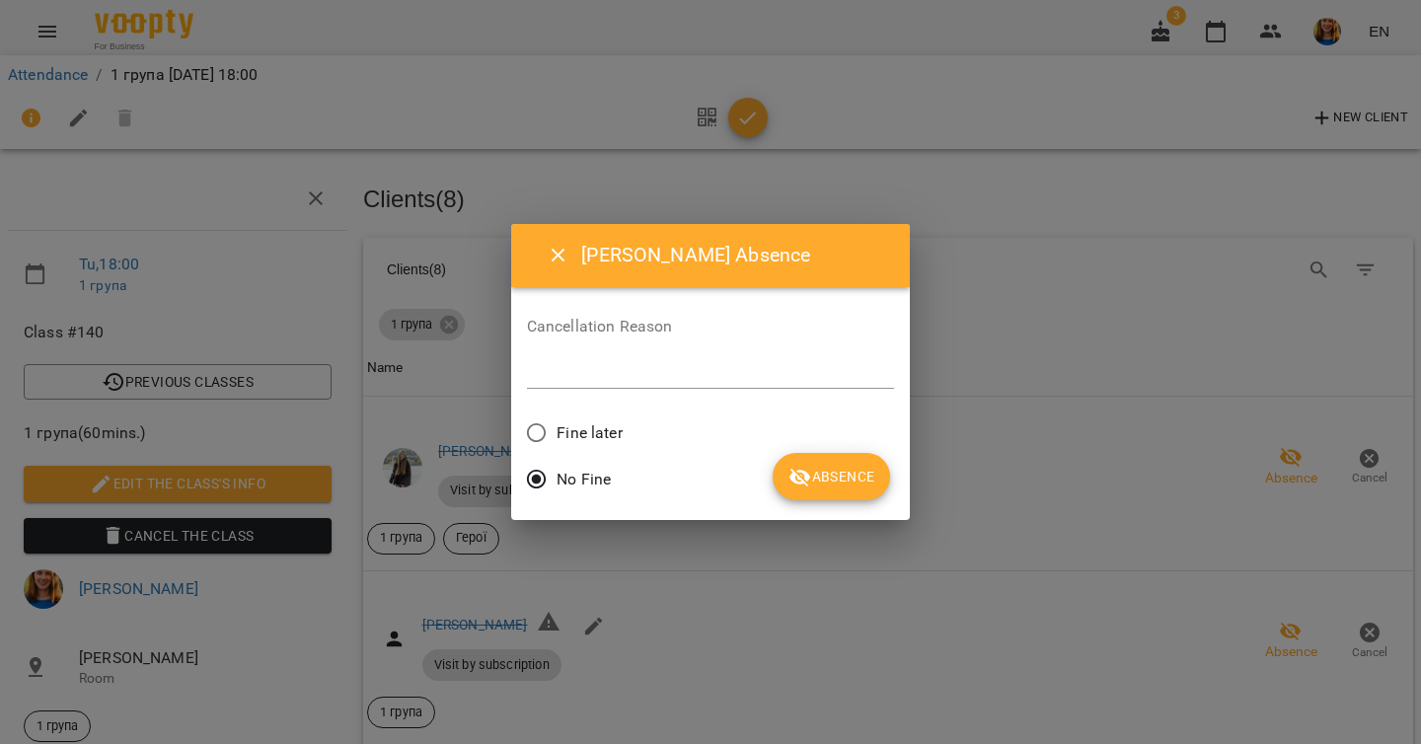
click at [704, 369] on textarea at bounding box center [711, 372] width 368 height 19
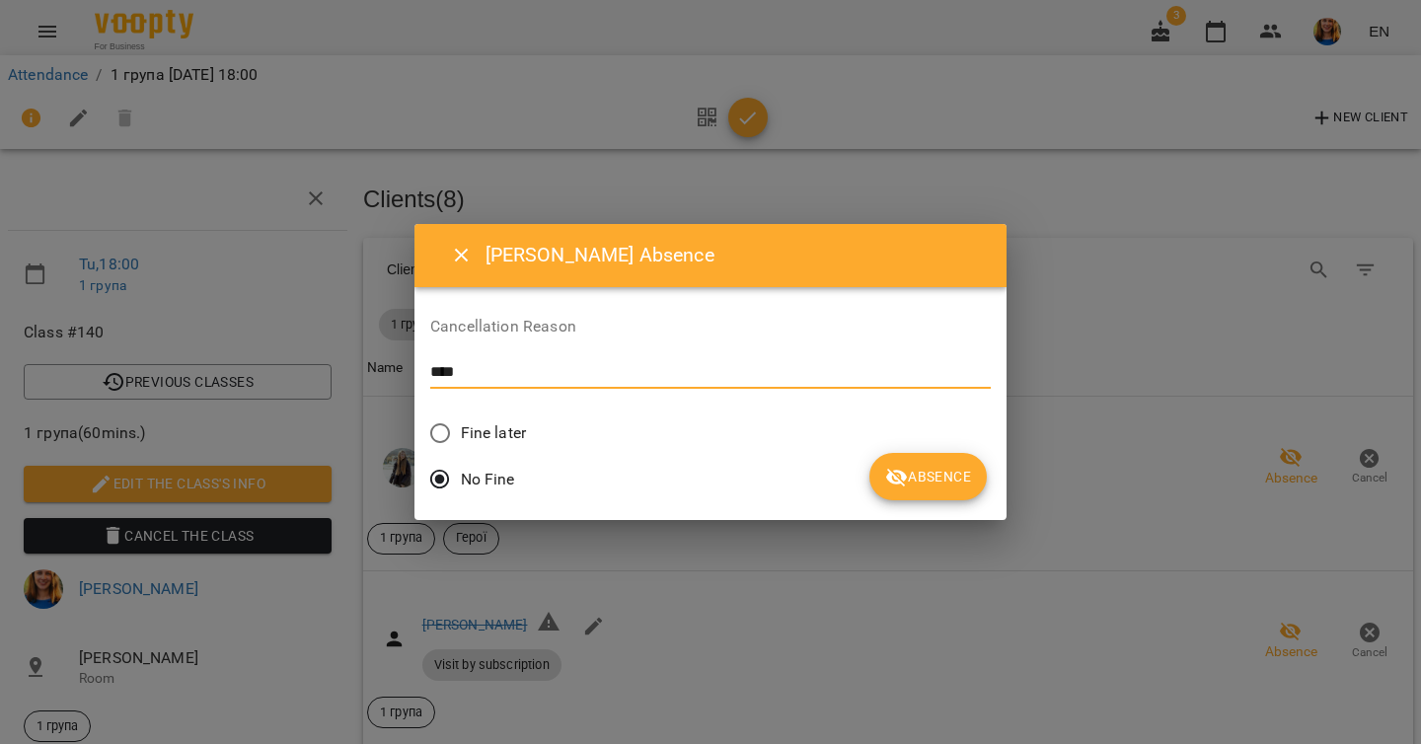
type textarea "****"
click at [885, 482] on span "Absence" at bounding box center [928, 477] width 86 height 24
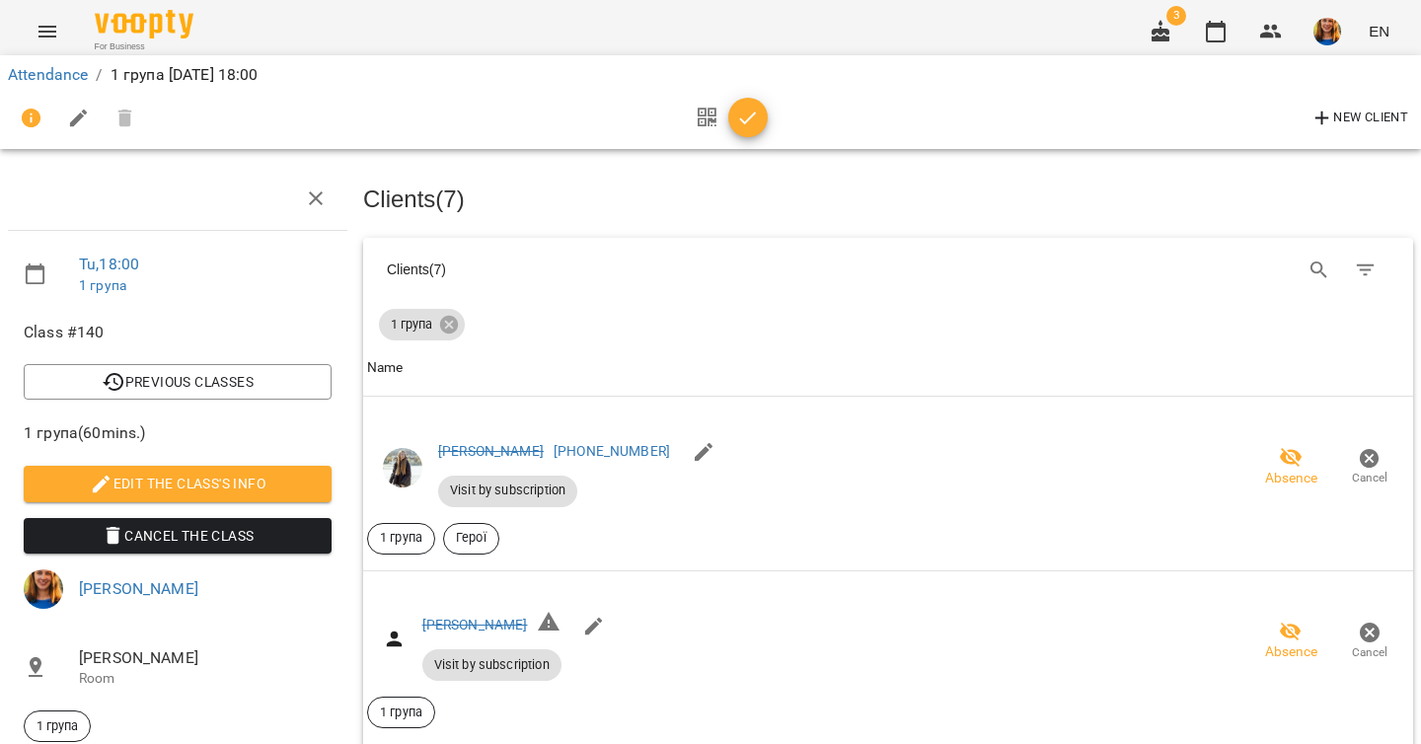
scroll to position [631, 0]
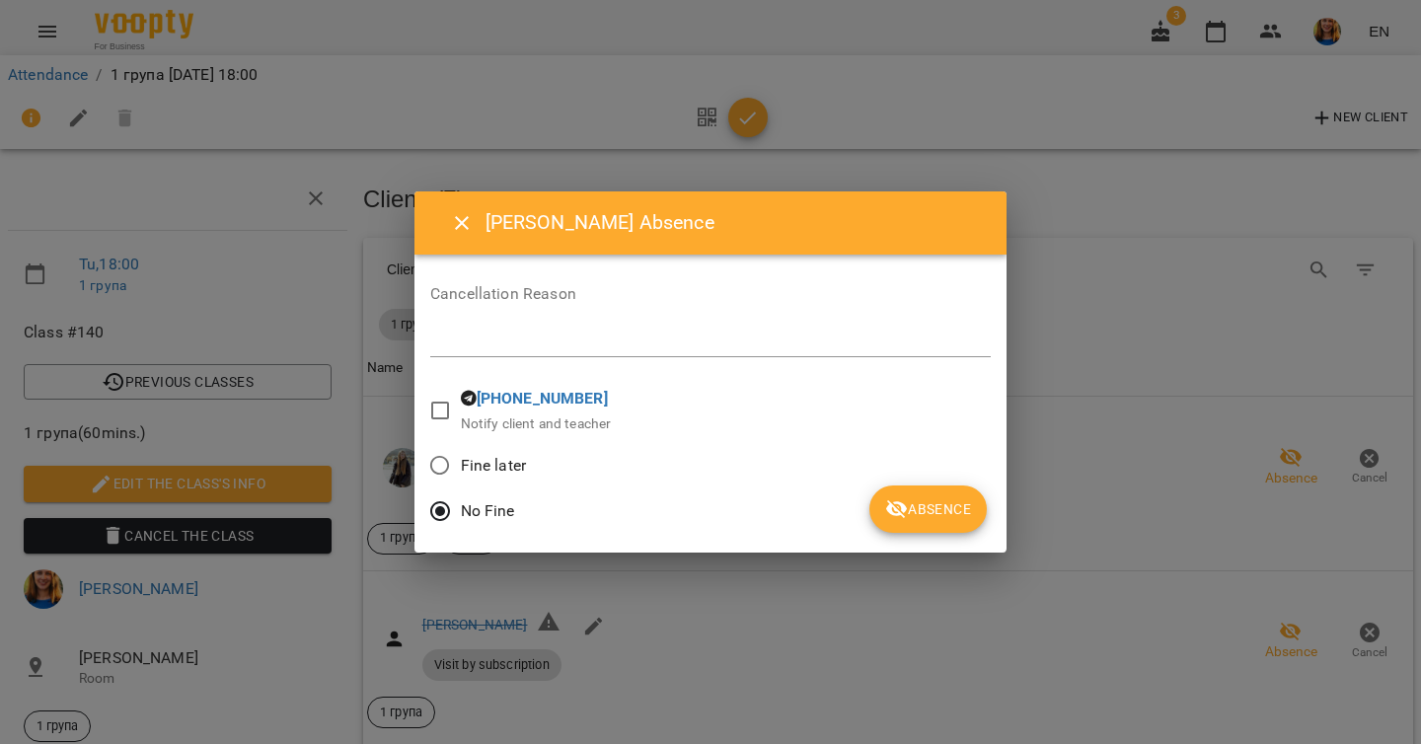
click at [892, 515] on icon "submit" at bounding box center [897, 509] width 24 height 24
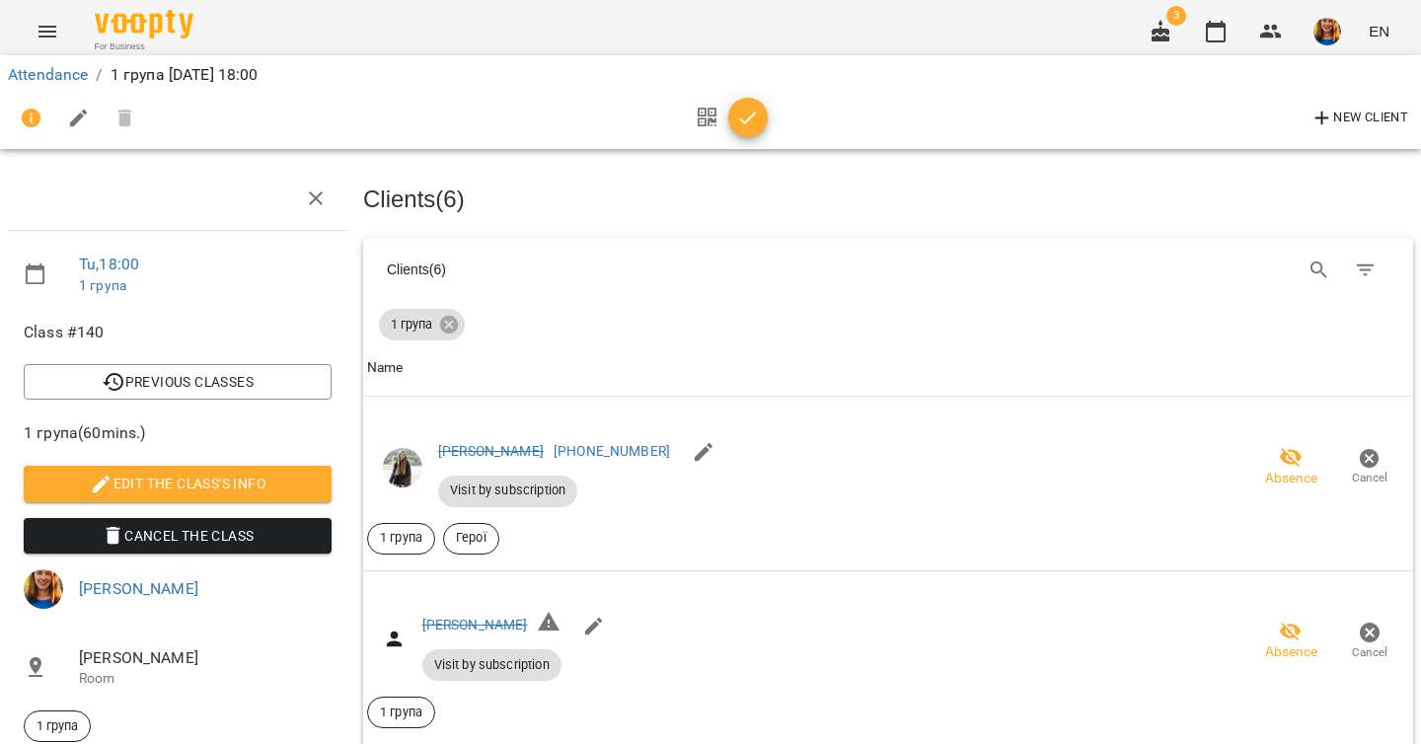
scroll to position [961, 0]
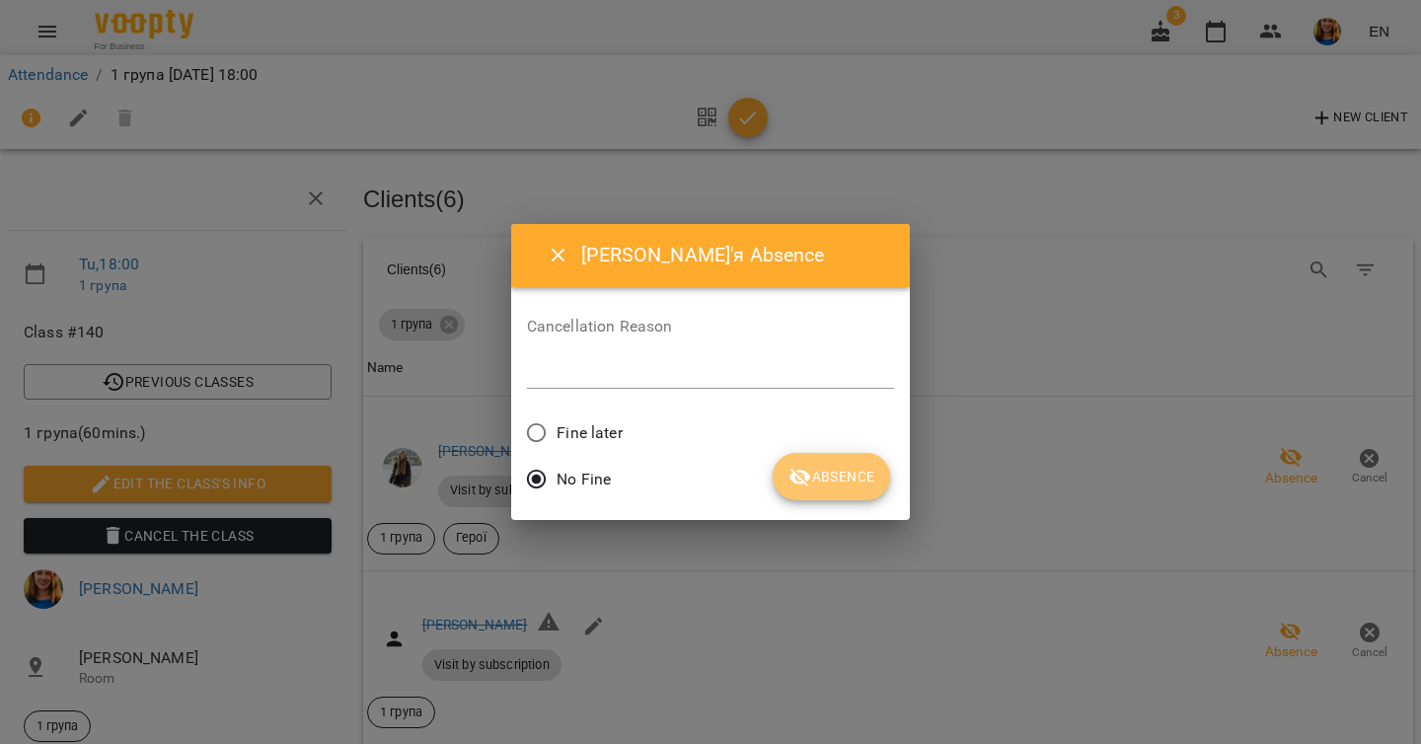
click at [840, 475] on span "Absence" at bounding box center [831, 477] width 86 height 24
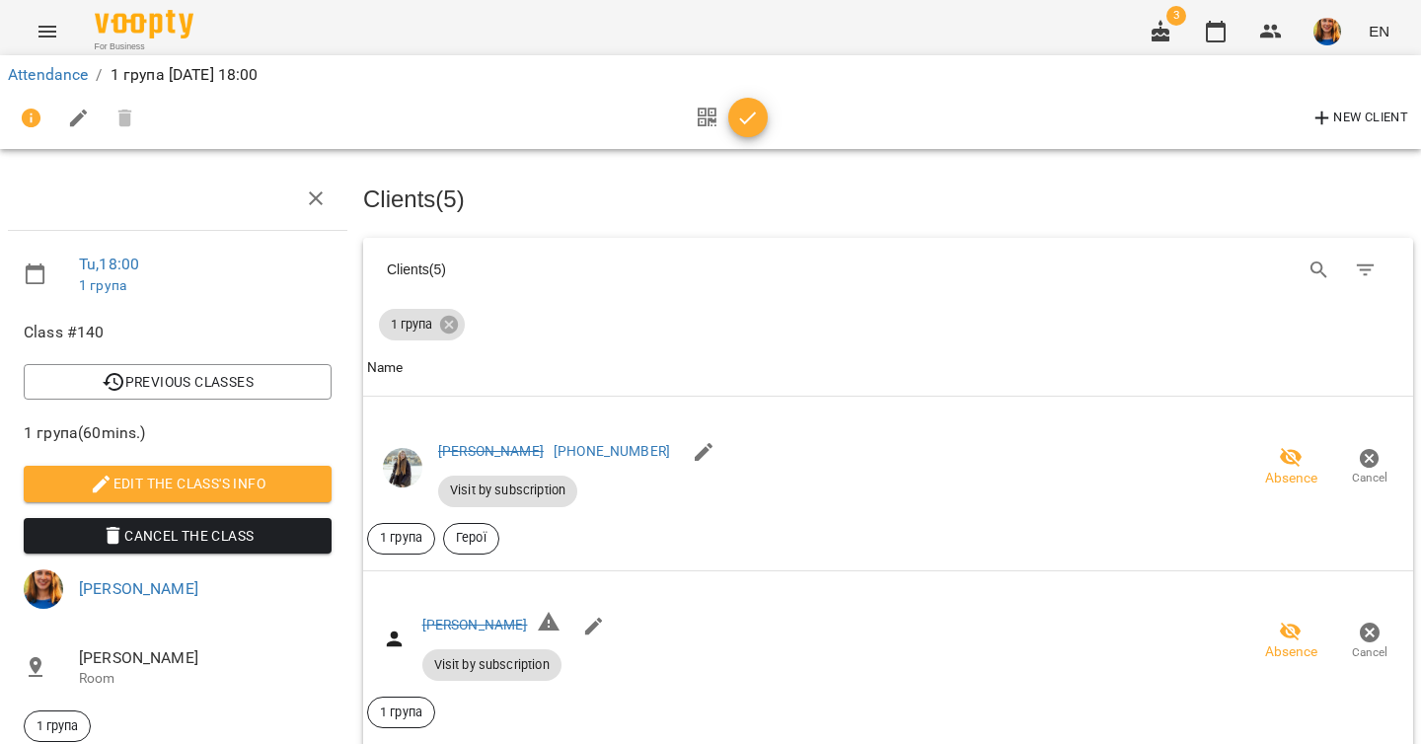
scroll to position [1092, 0]
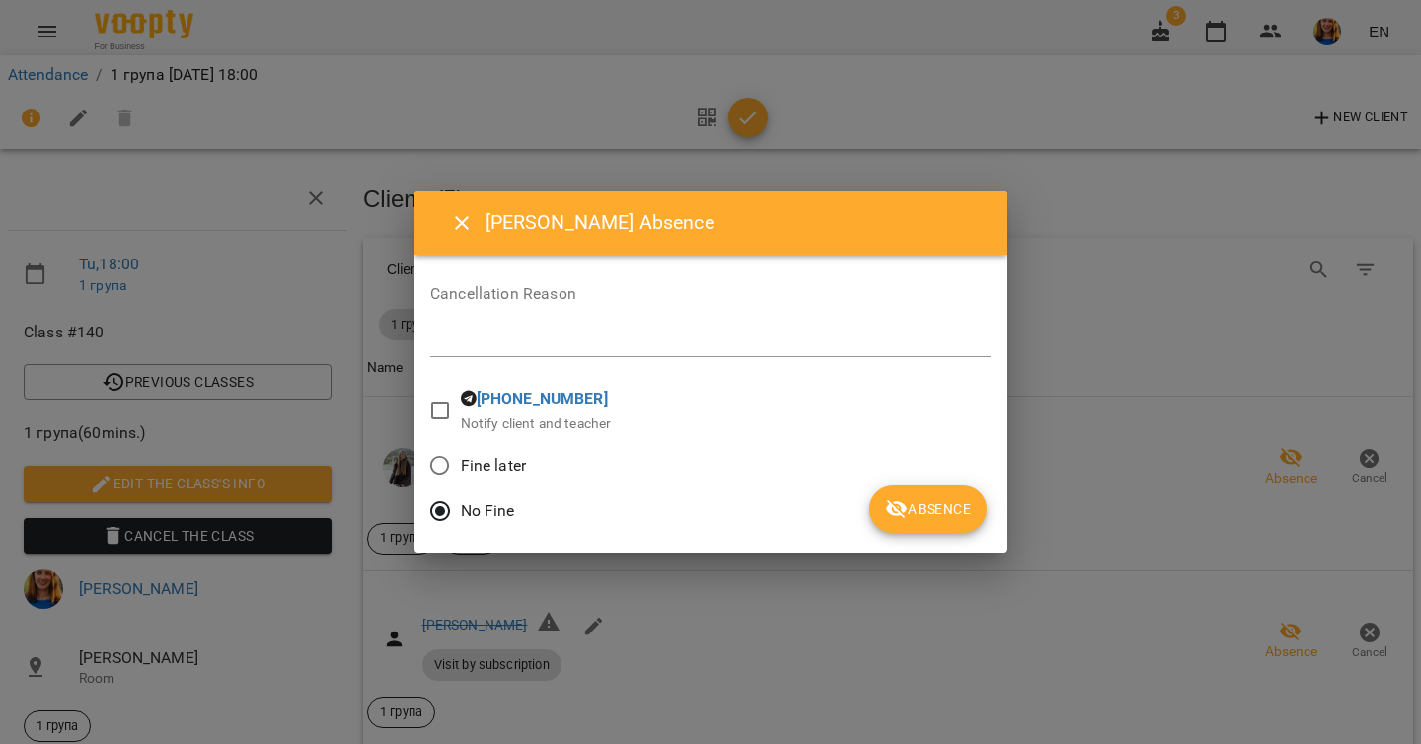
click at [897, 518] on icon "submit" at bounding box center [897, 509] width 24 height 24
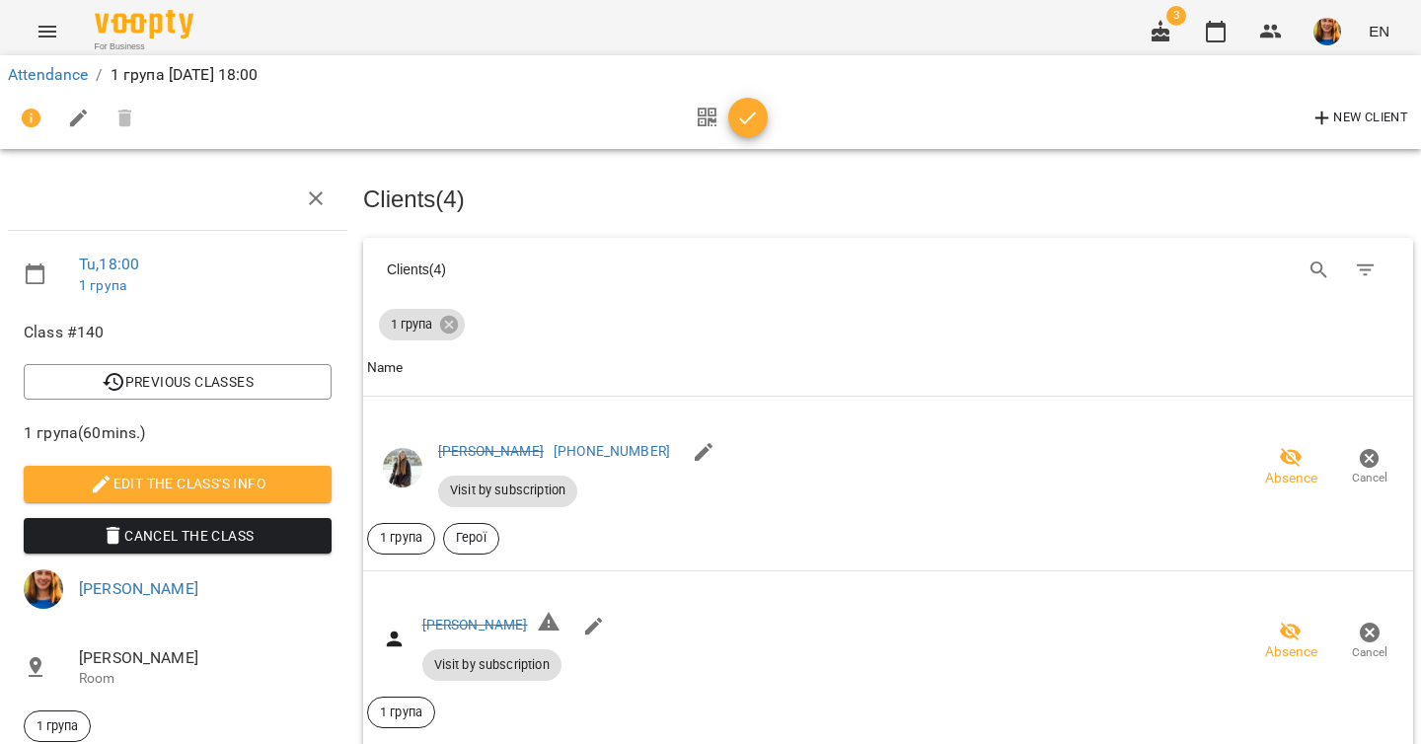
scroll to position [1330, 0]
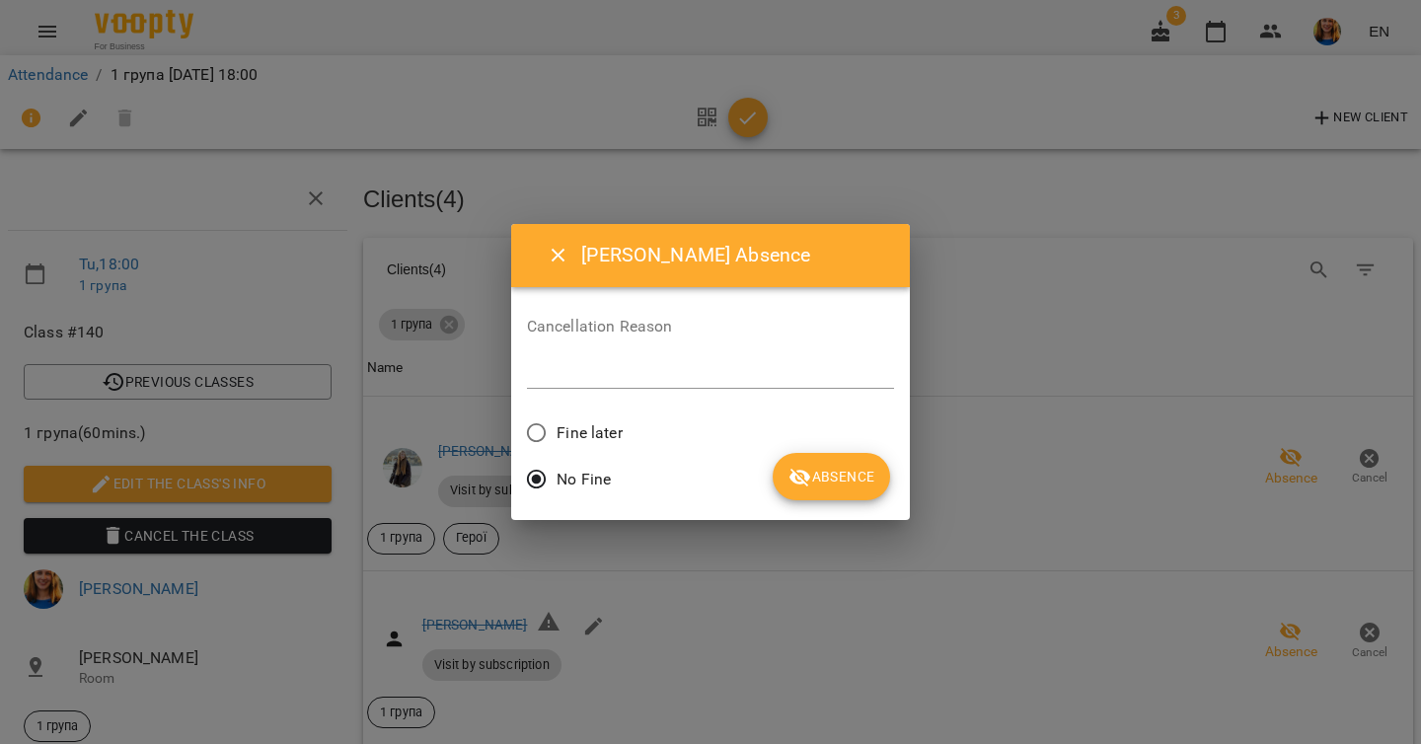
click at [839, 482] on span "Absence" at bounding box center [831, 477] width 86 height 24
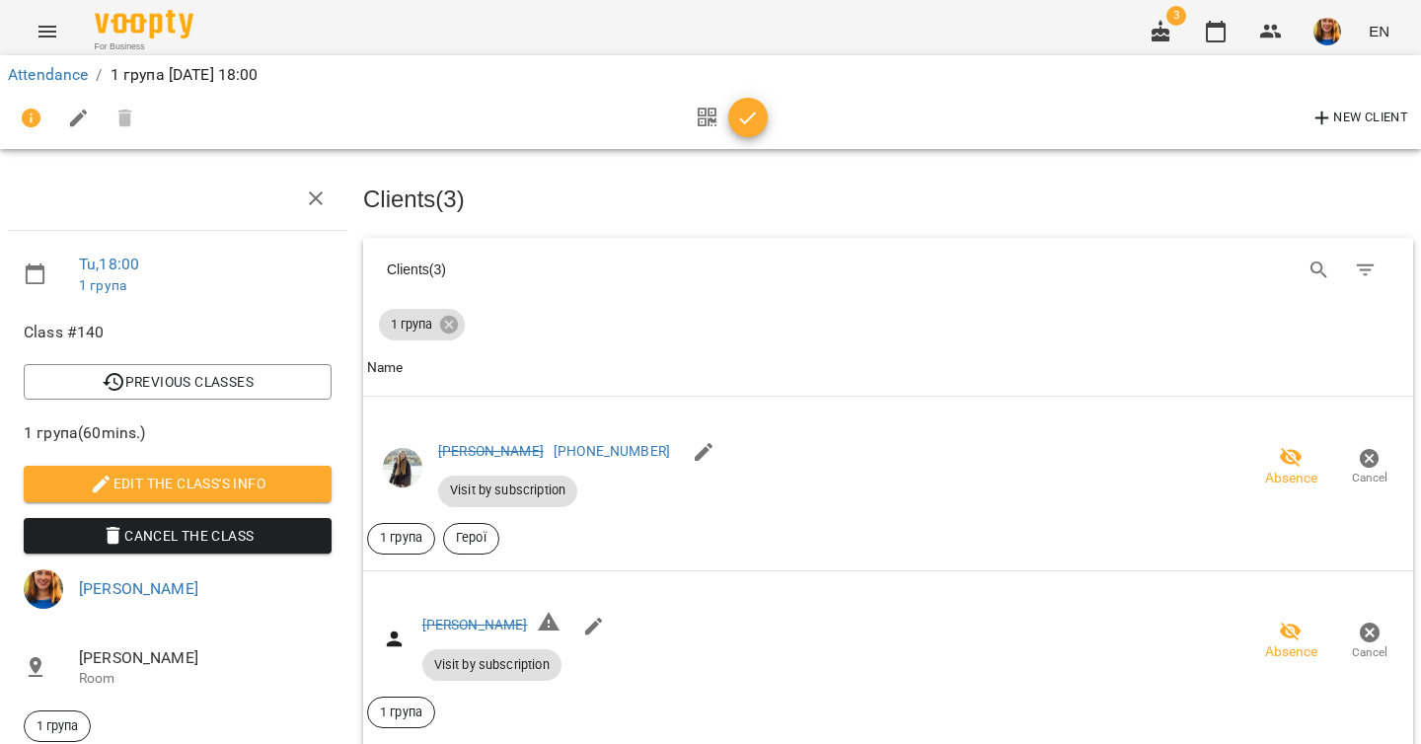
scroll to position [1496, 0]
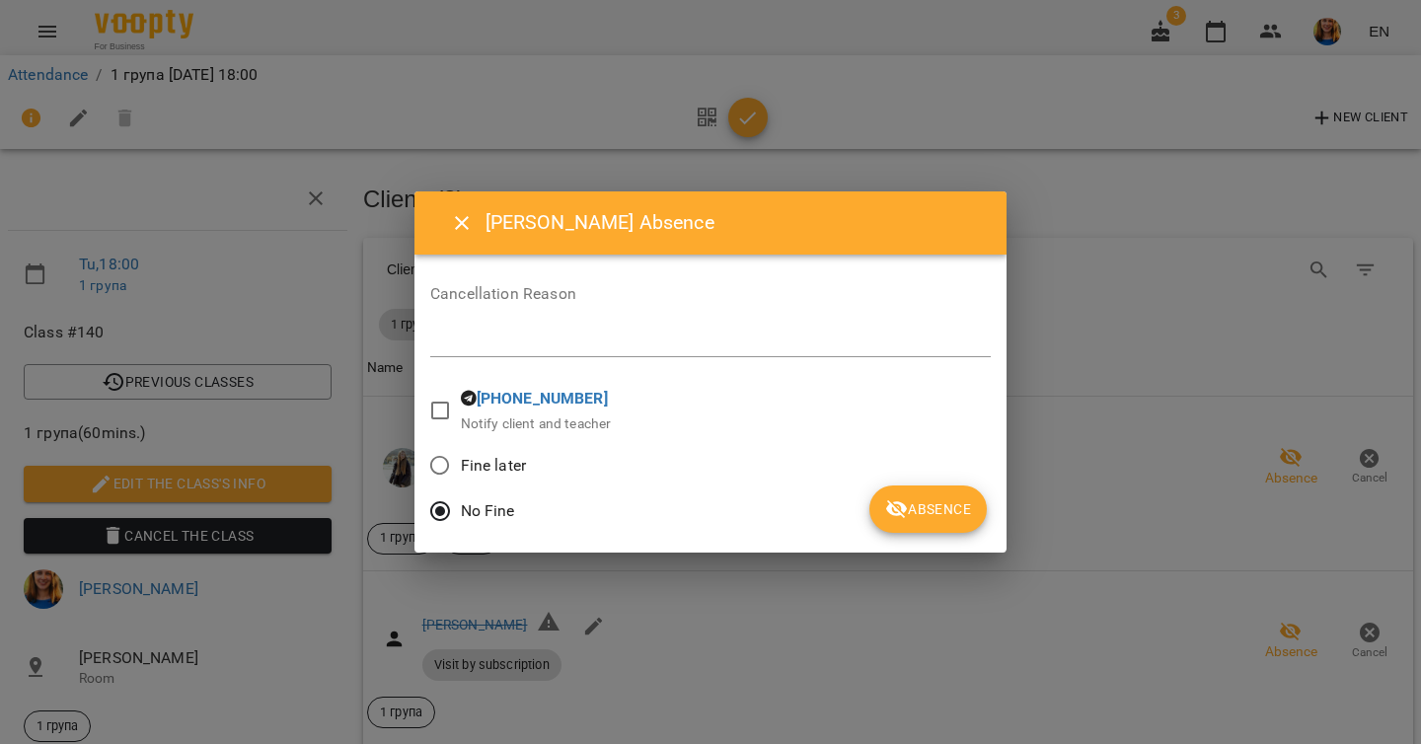
click at [947, 501] on span "Absence" at bounding box center [928, 509] width 86 height 24
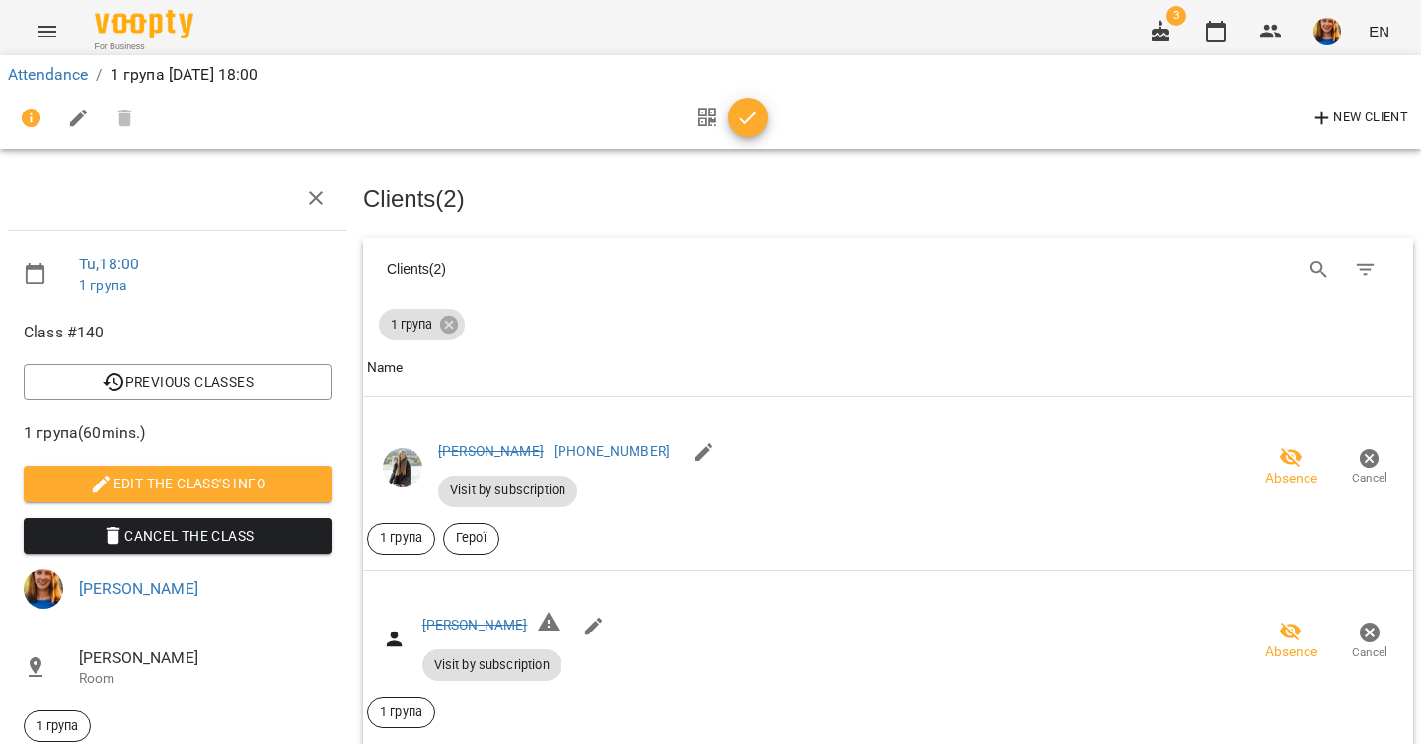
click at [748, 128] on icon "button" at bounding box center [748, 119] width 24 height 24
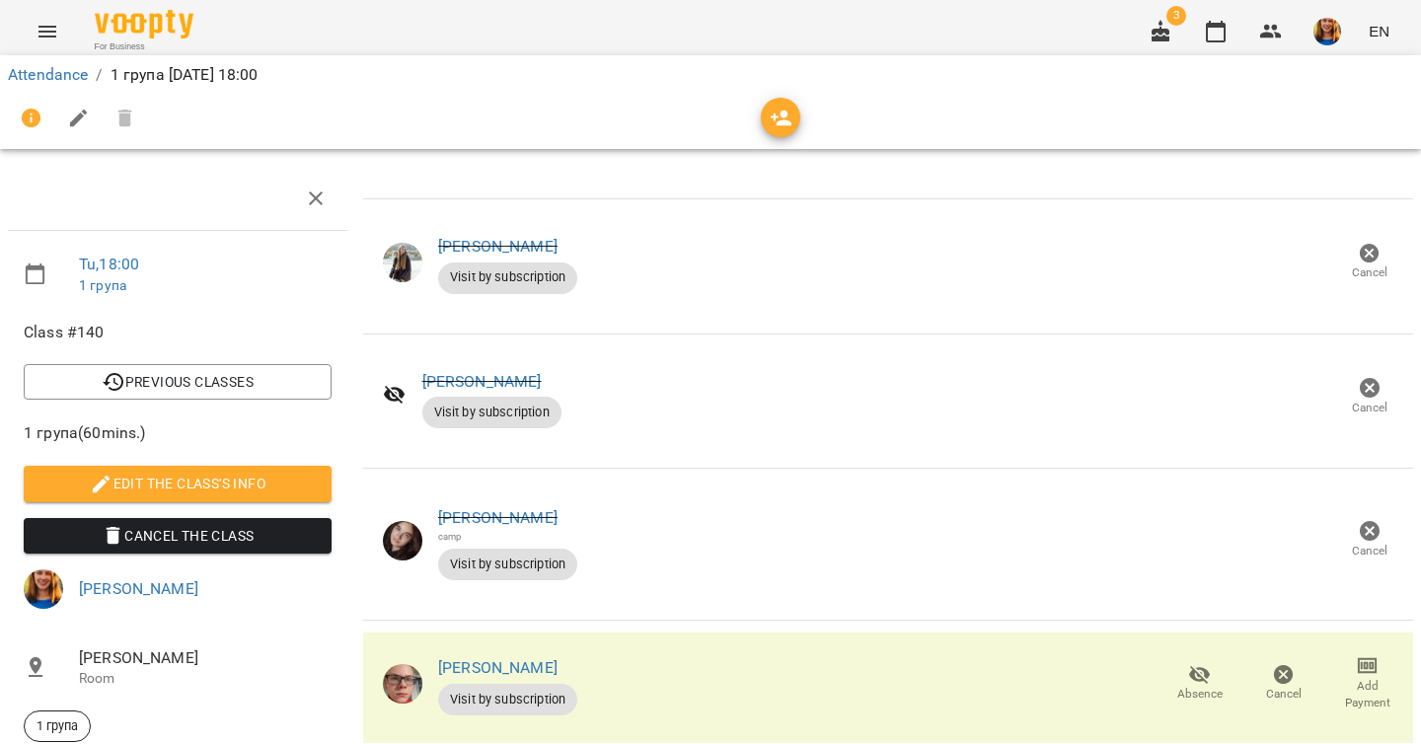
scroll to position [858, 0]
click at [59, 78] on link "Attendance" at bounding box center [48, 74] width 80 height 19
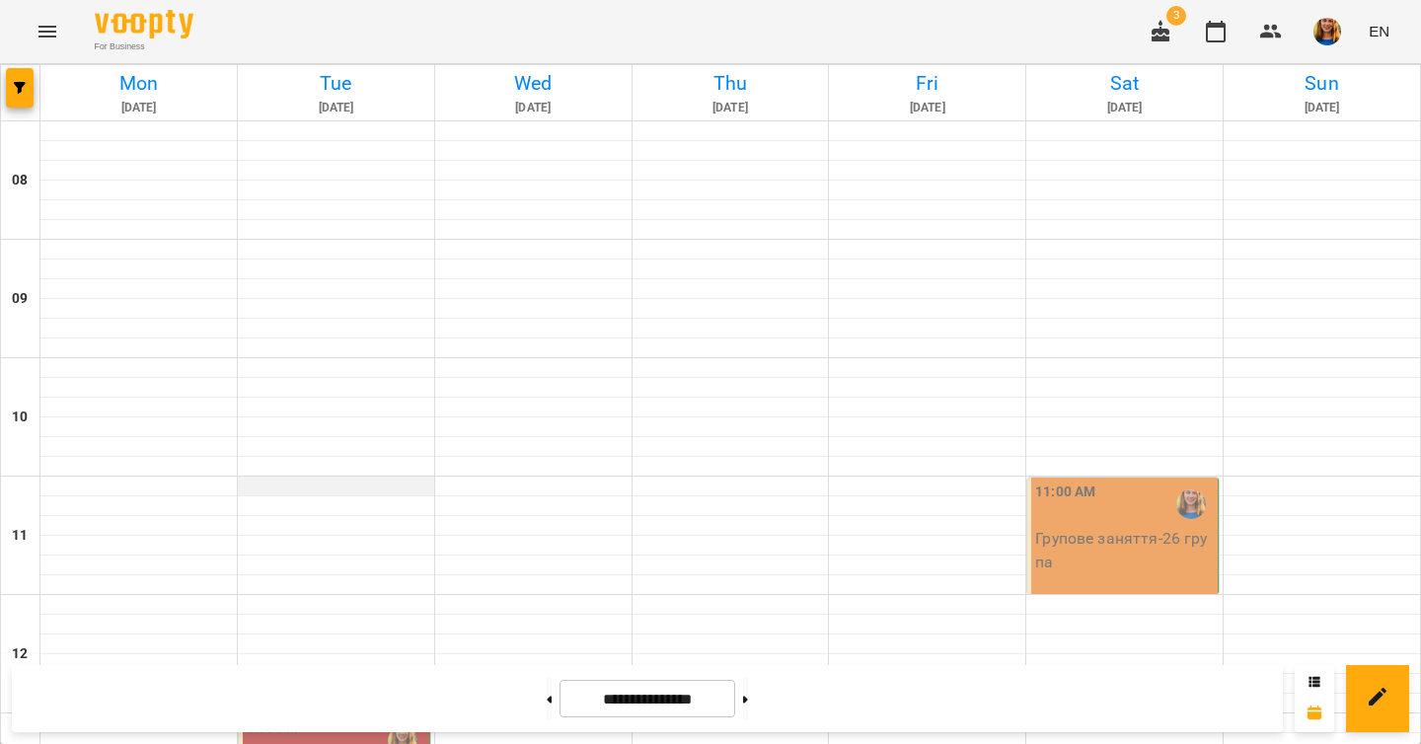
scroll to position [520, 0]
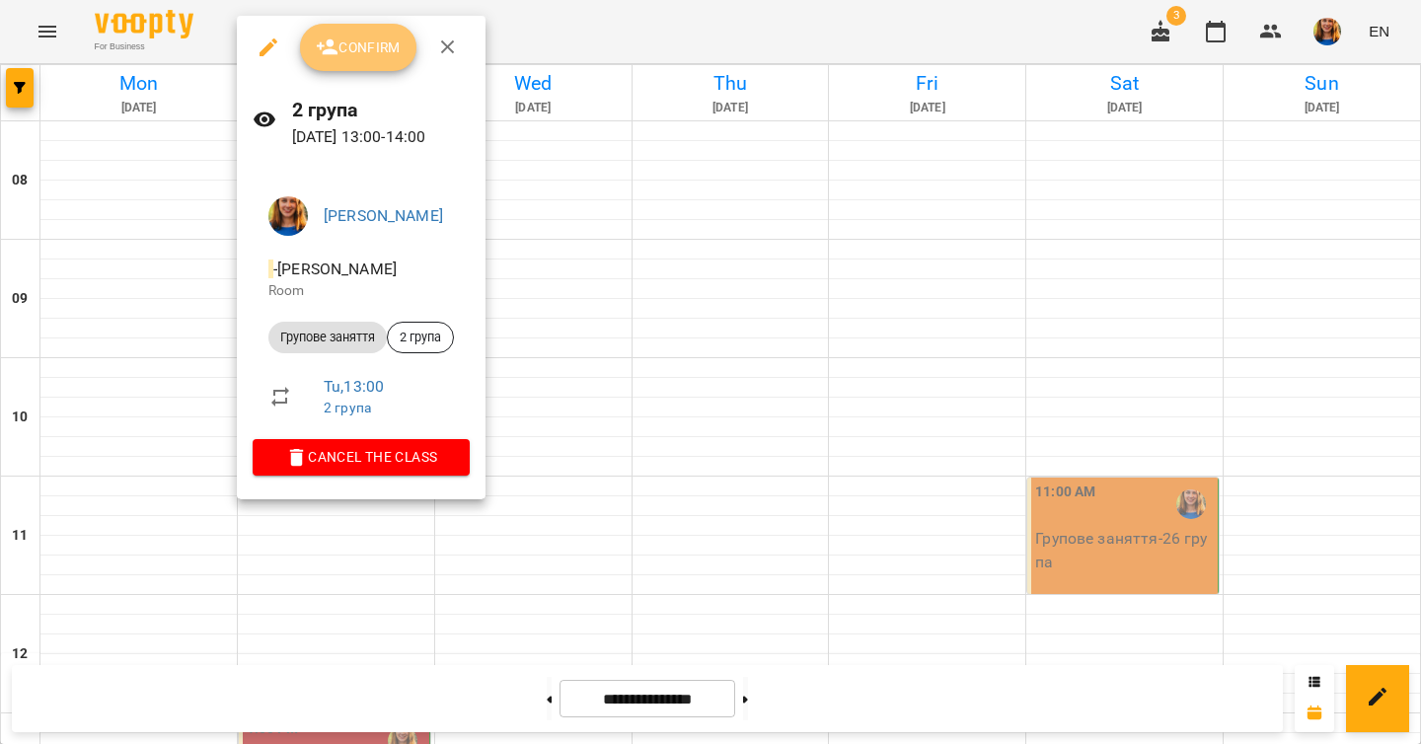
click at [348, 40] on span "Confirm" at bounding box center [358, 48] width 85 height 24
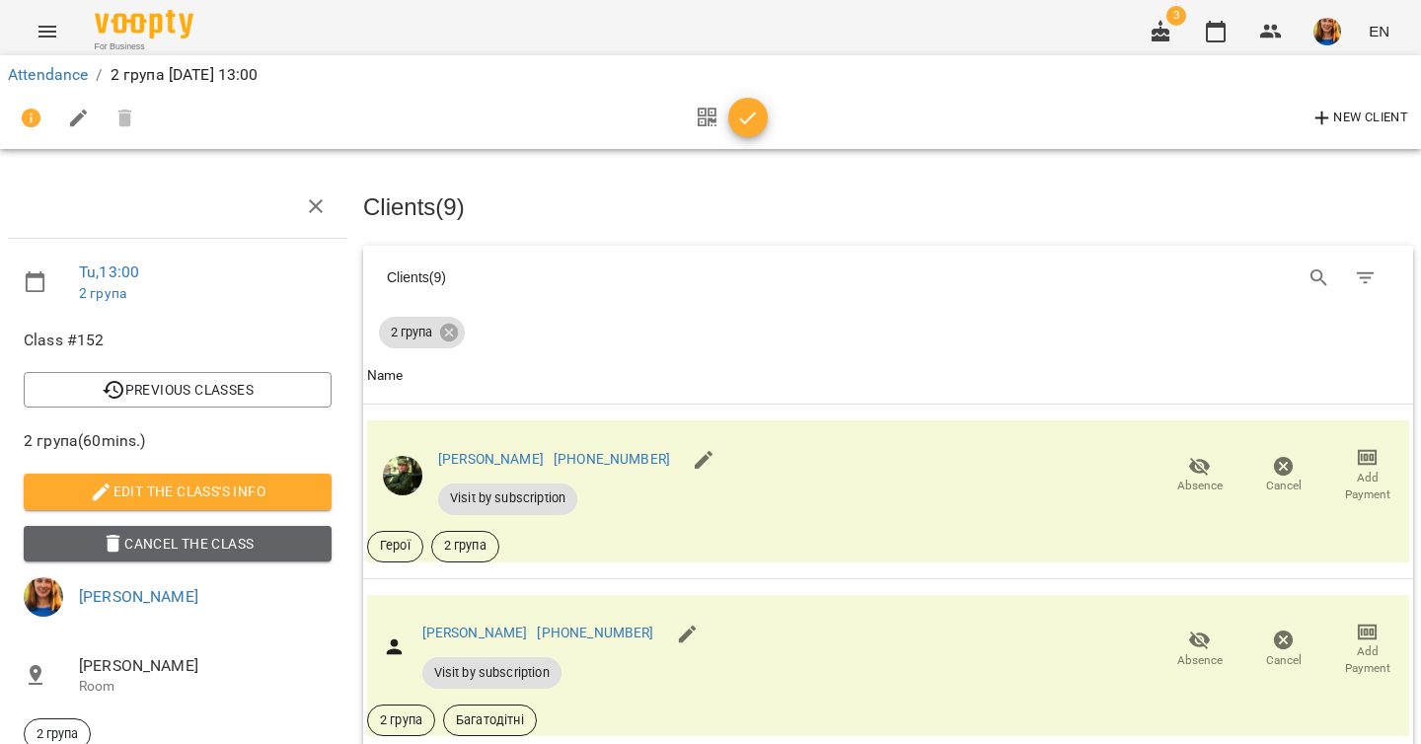
click at [191, 540] on span "Cancel the class" at bounding box center [177, 544] width 276 height 24
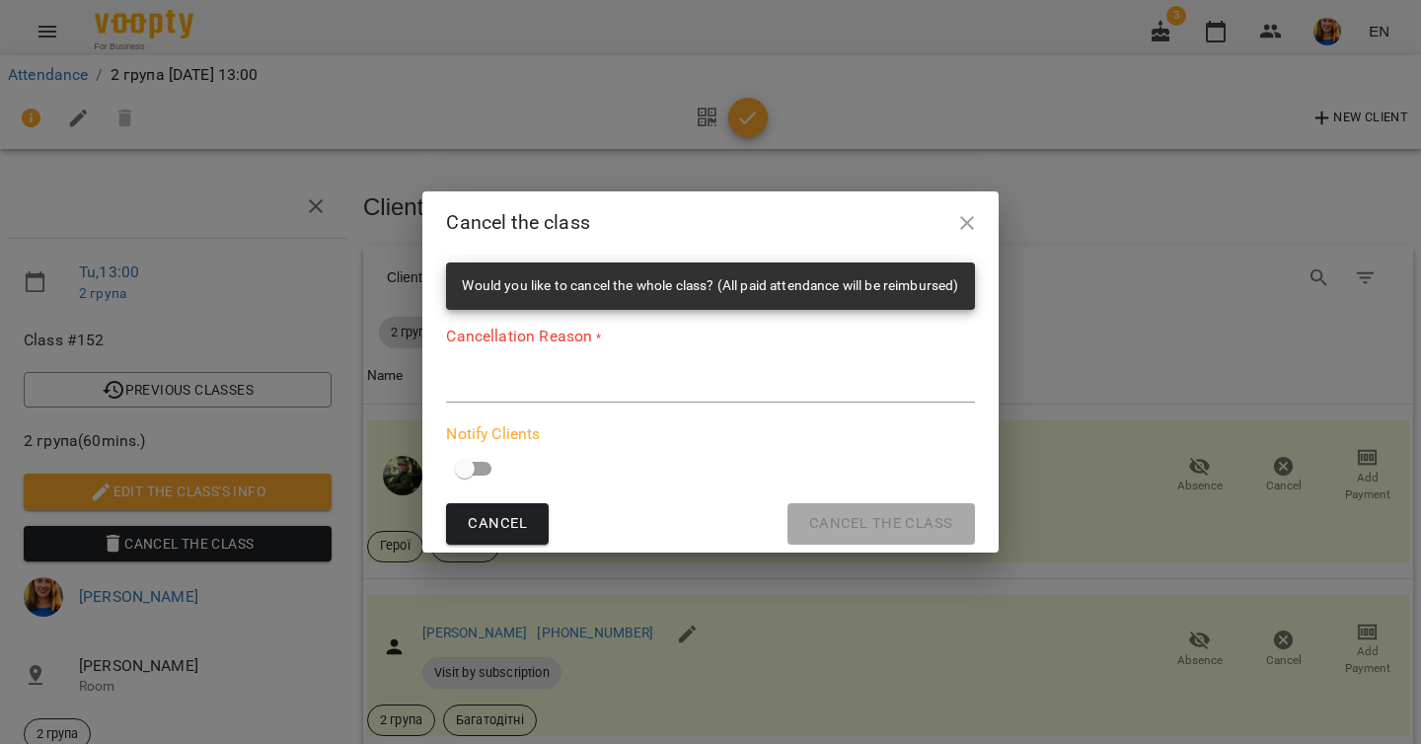
click at [465, 387] on textarea at bounding box center [710, 386] width 528 height 19
click at [523, 386] on textarea at bounding box center [710, 386] width 528 height 19
paste textarea "**********"
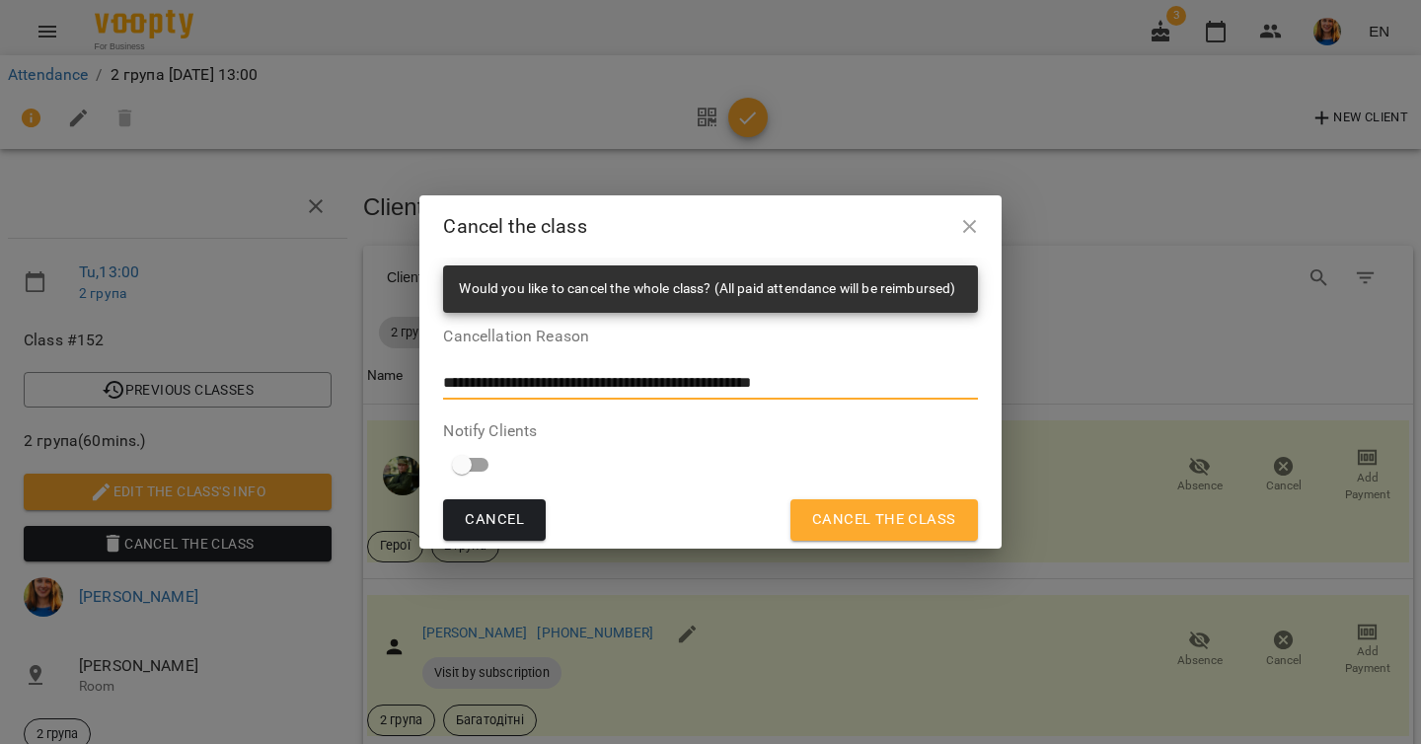
type textarea "**********"
click at [838, 515] on span "Cancel the class" at bounding box center [884, 520] width 144 height 26
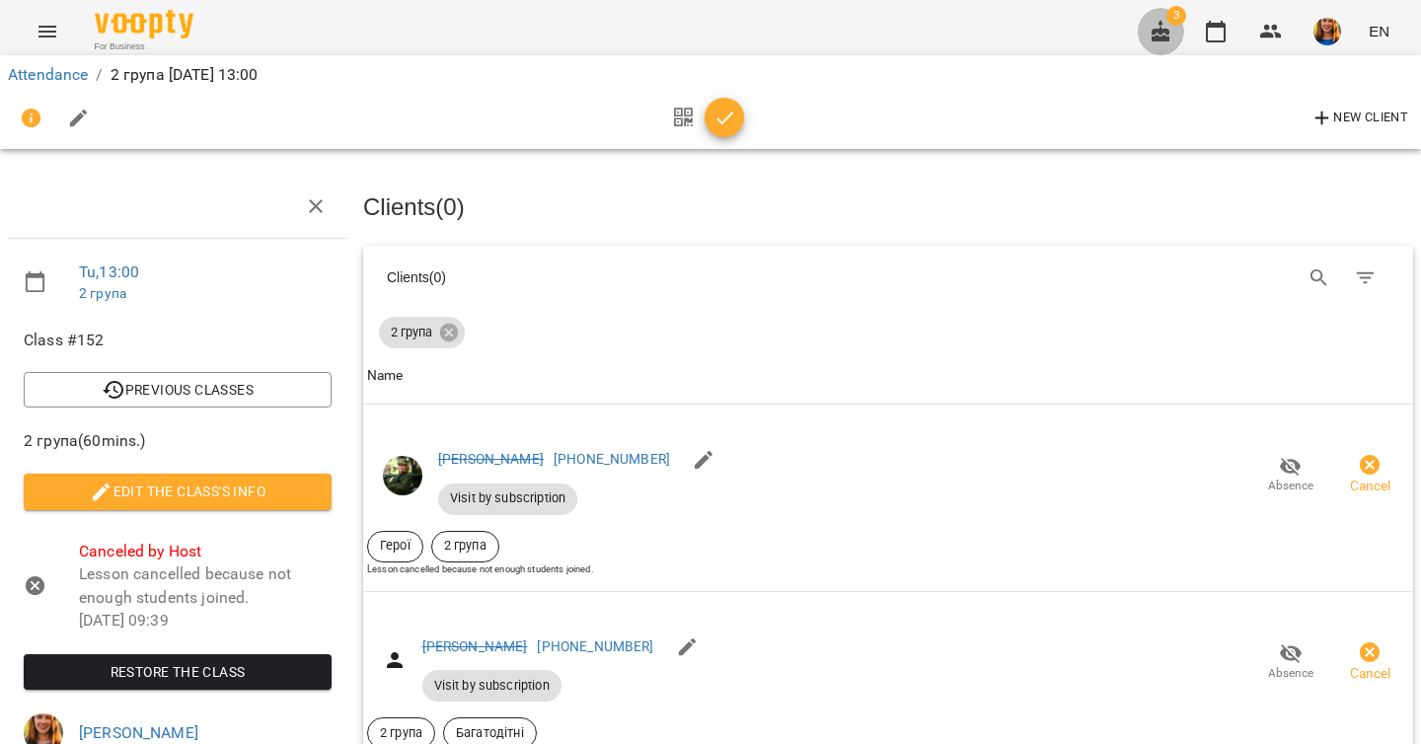
click at [1153, 22] on icon "button" at bounding box center [1160, 32] width 24 height 24
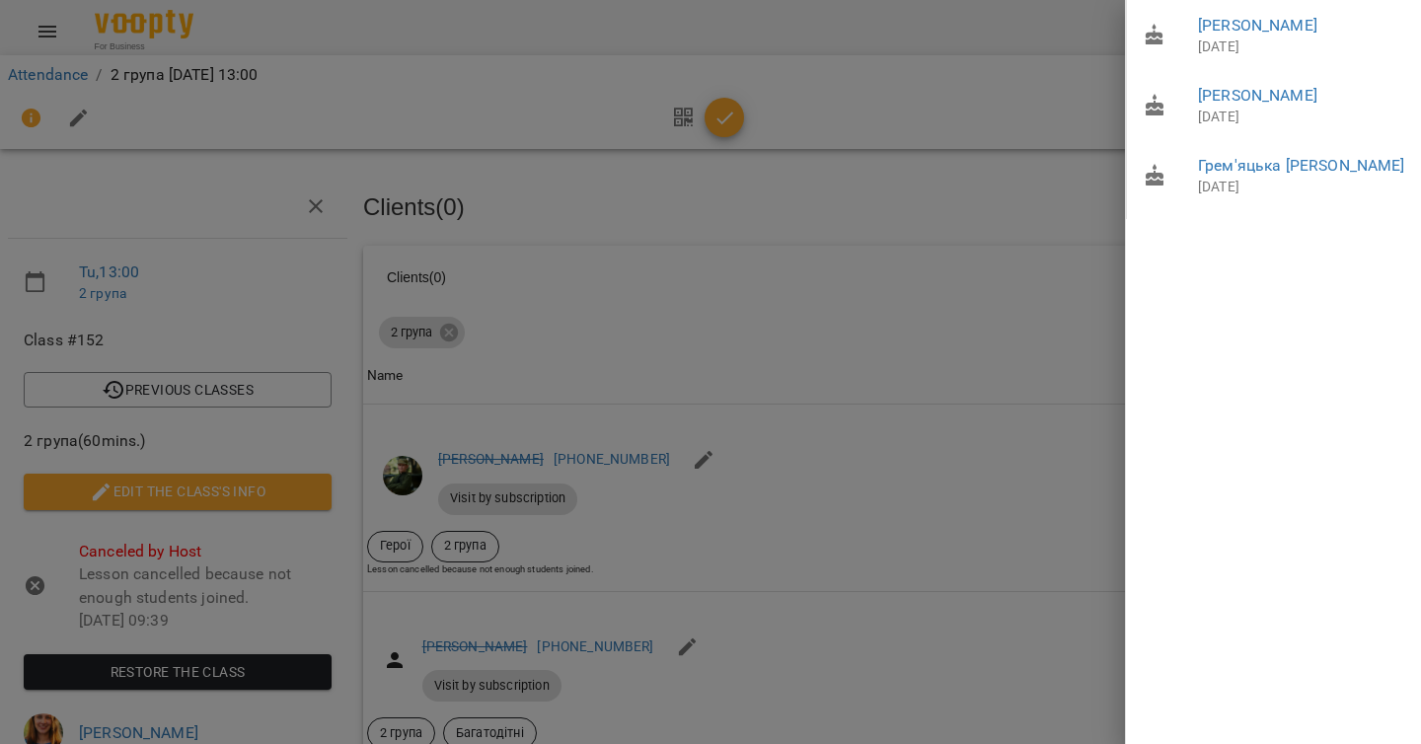
click at [1036, 60] on div at bounding box center [710, 372] width 1421 height 744
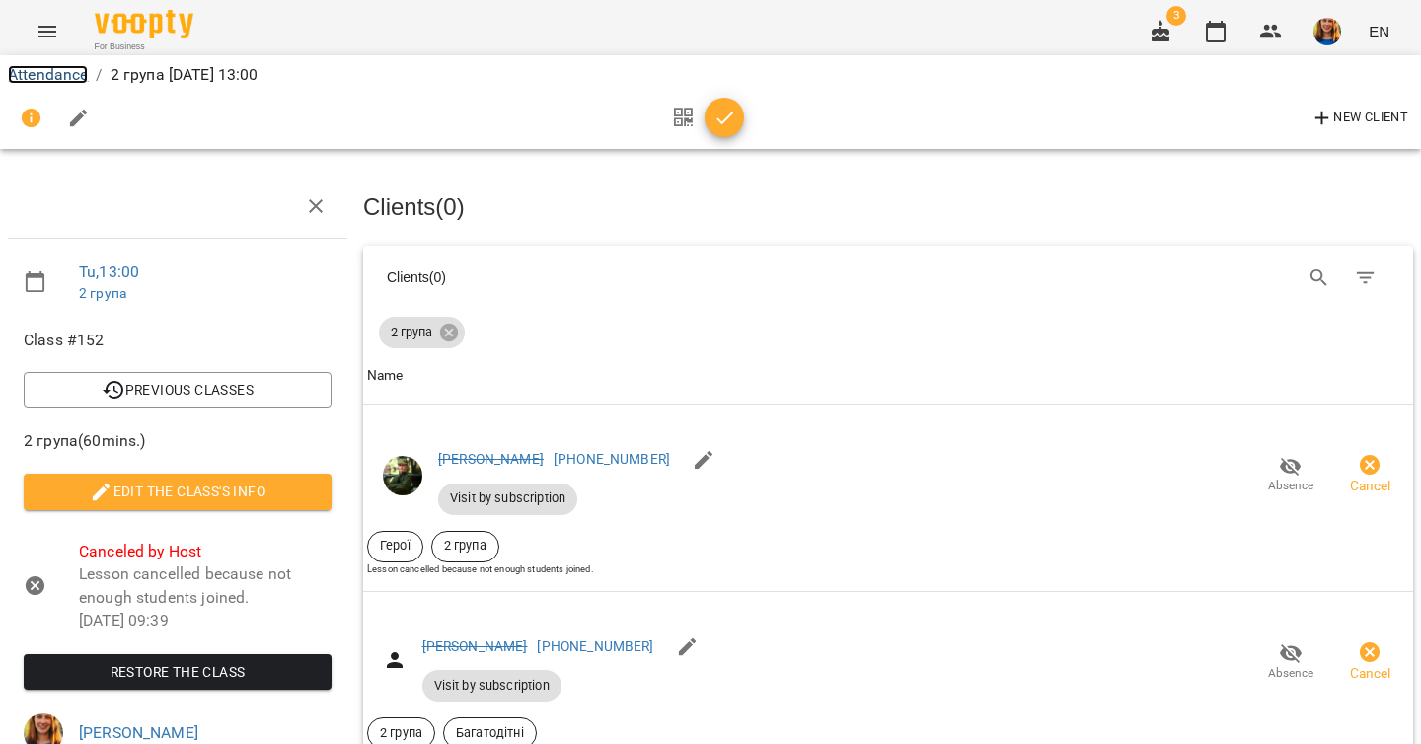
click at [66, 77] on link "Attendance" at bounding box center [48, 74] width 80 height 19
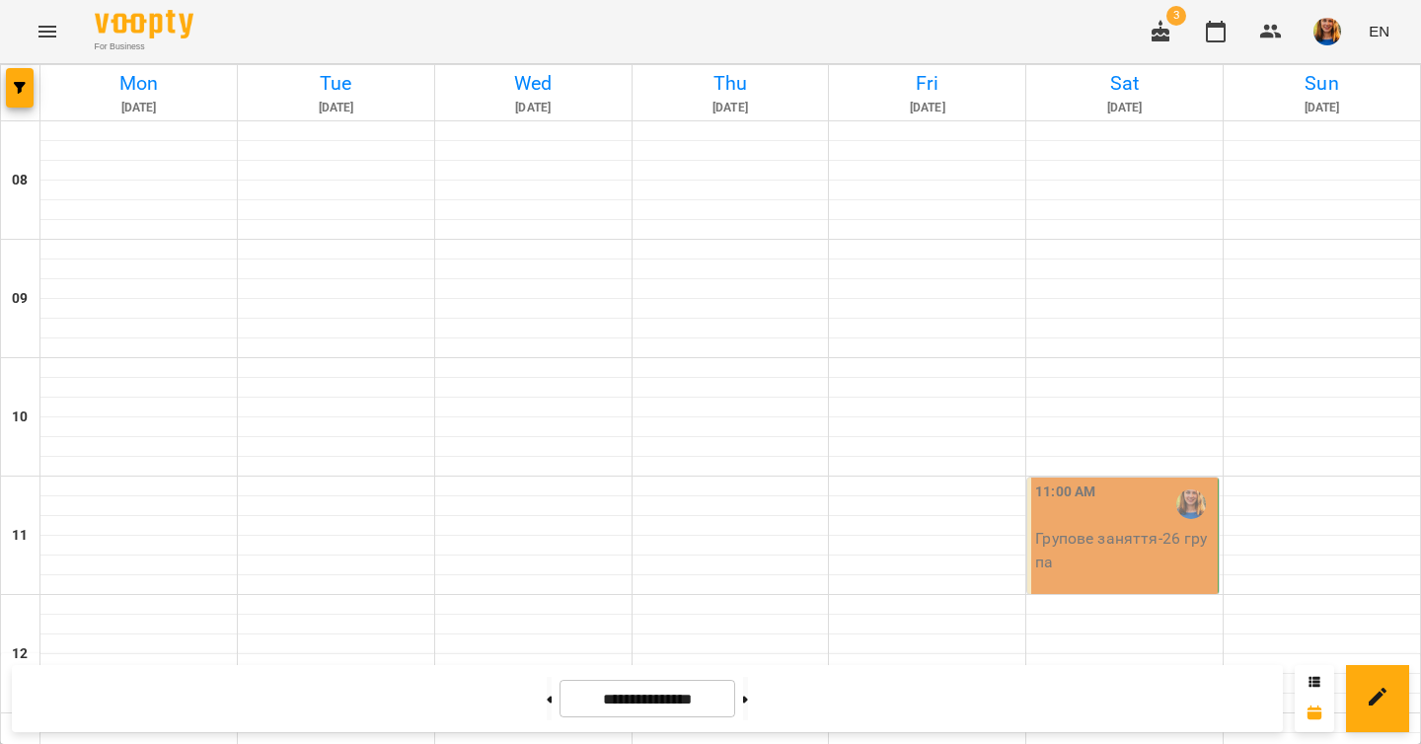
scroll to position [1181, 0]
click at [1330, 29] on img "button" at bounding box center [1327, 32] width 28 height 28
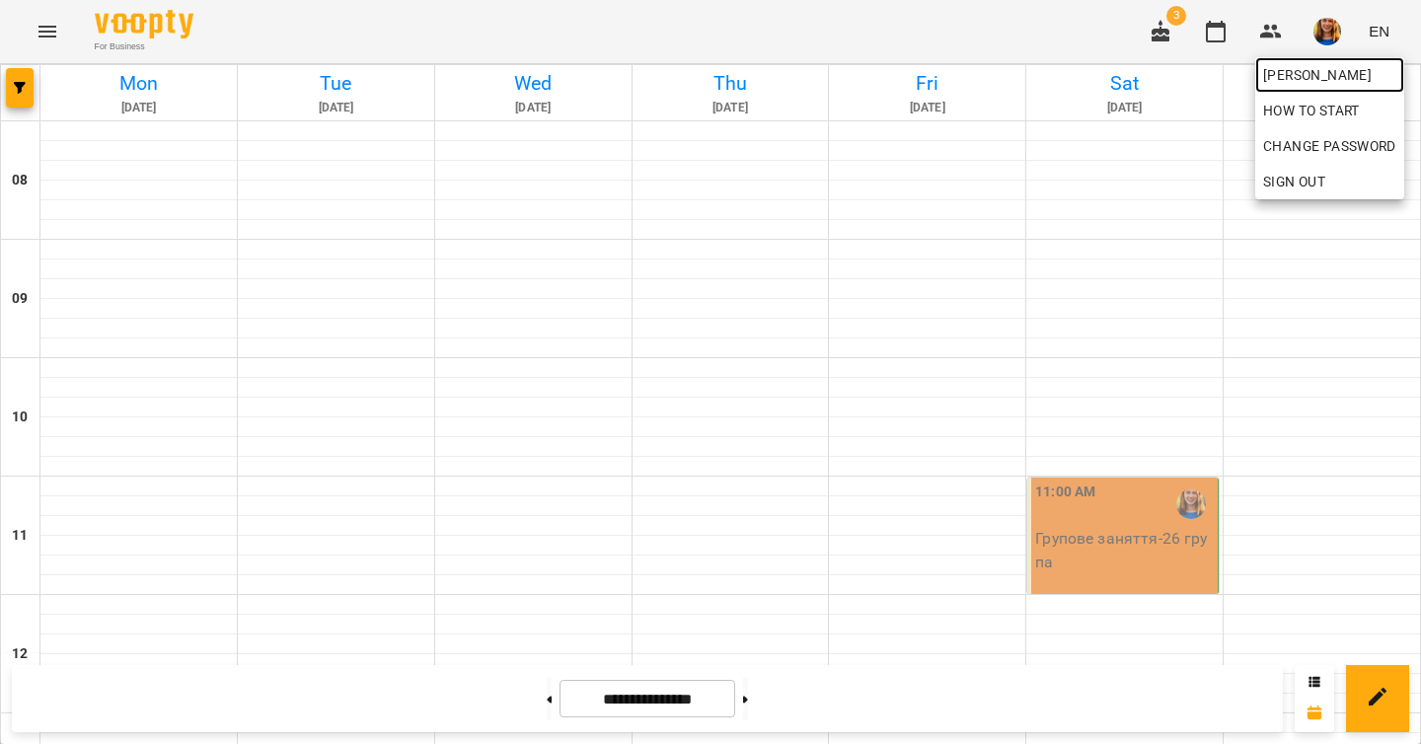
click at [1329, 69] on span "[PERSON_NAME]" at bounding box center [1329, 75] width 133 height 24
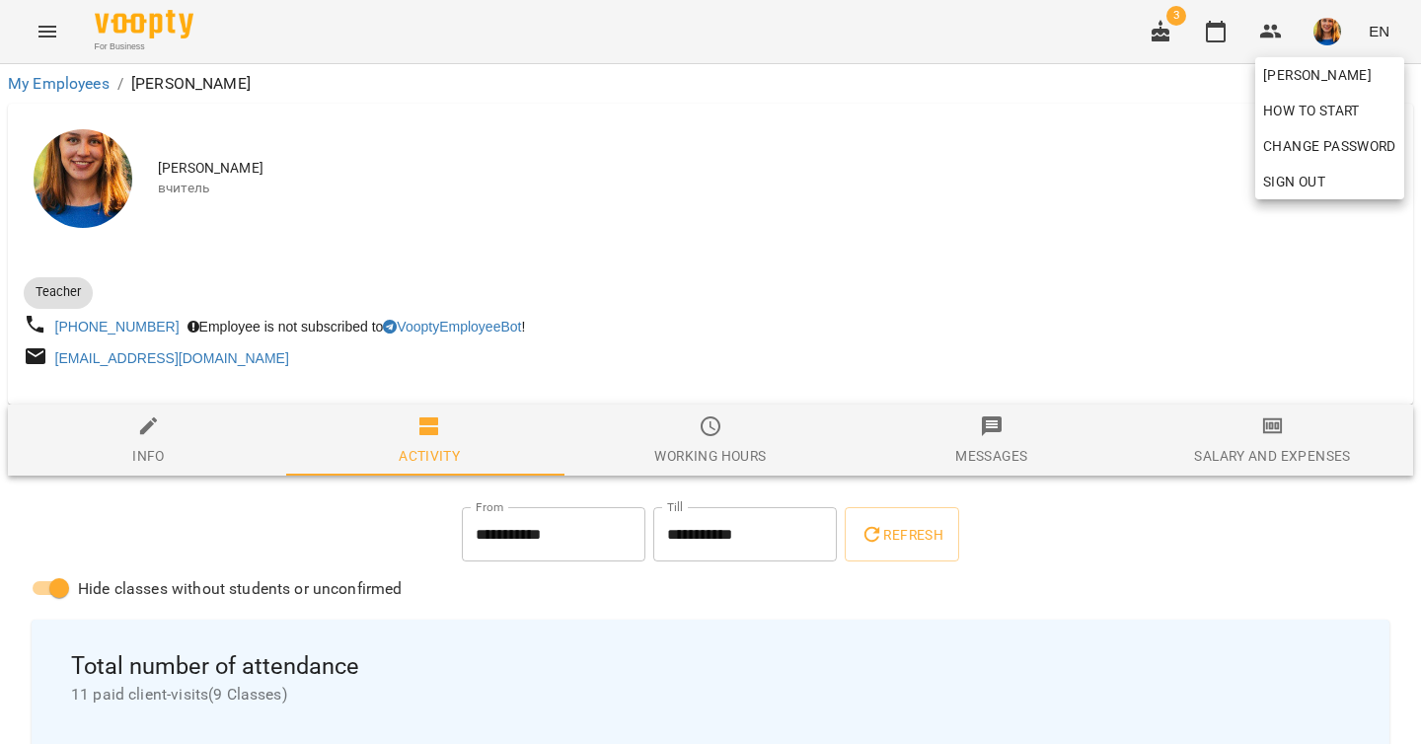
click at [322, 526] on div at bounding box center [710, 372] width 1421 height 744
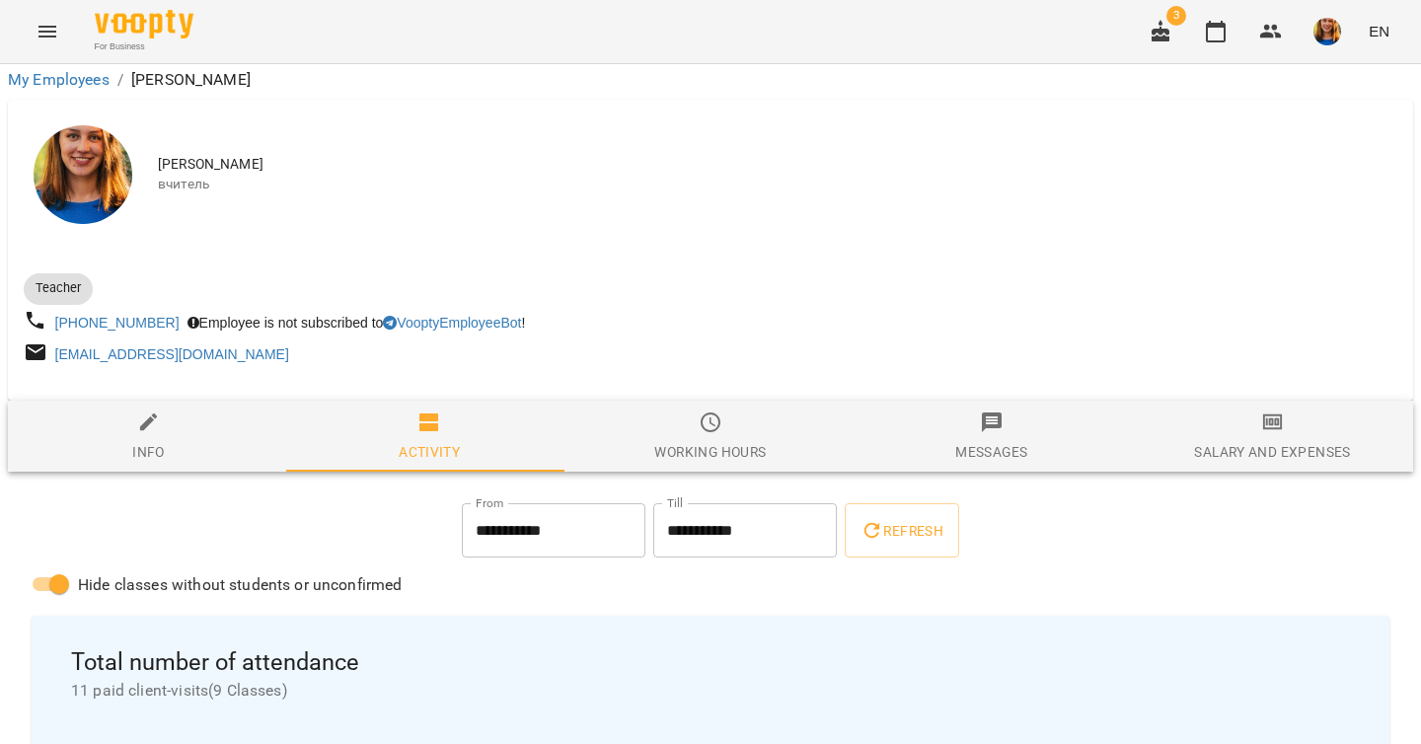
scroll to position [705, 0]
click at [1152, 25] on icon "button" at bounding box center [1160, 32] width 24 height 24
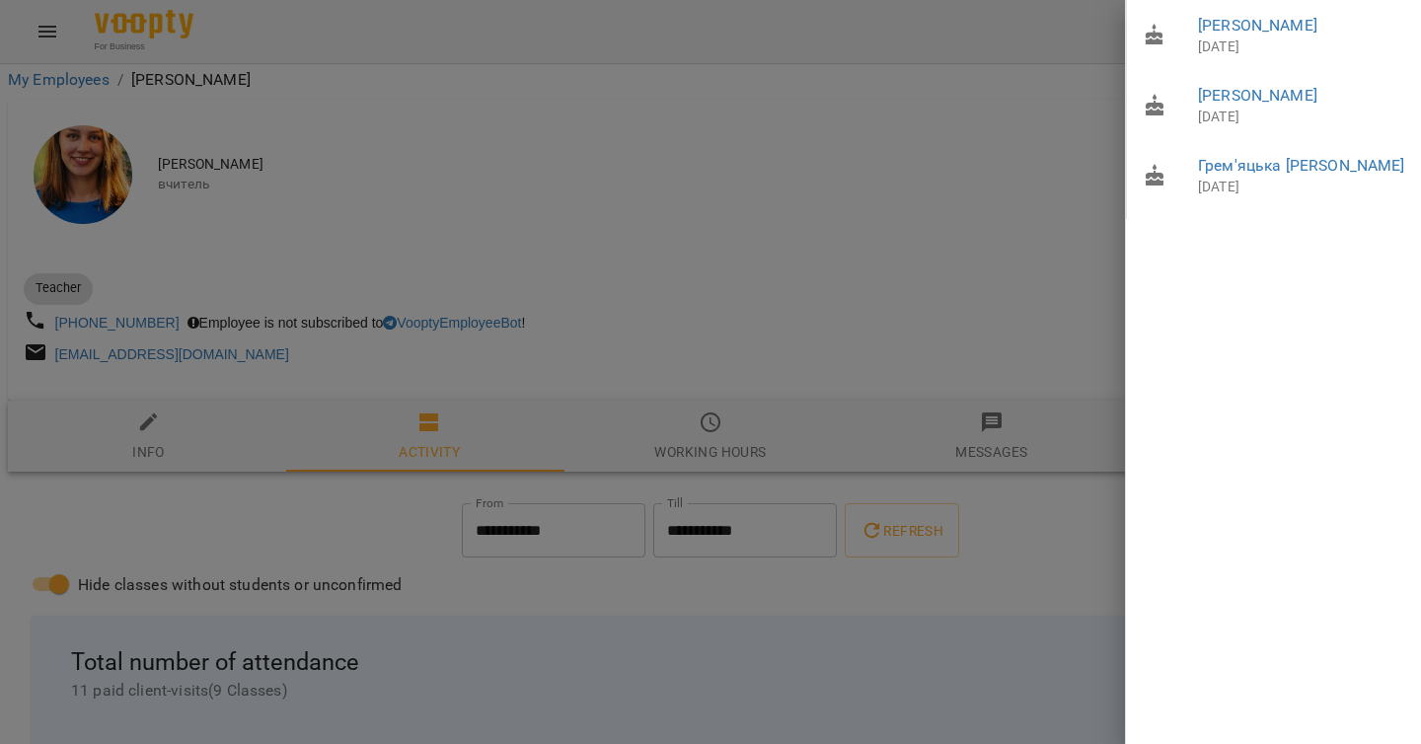
click at [1116, 57] on div at bounding box center [710, 372] width 1421 height 744
